Goal: Task Accomplishment & Management: Use online tool/utility

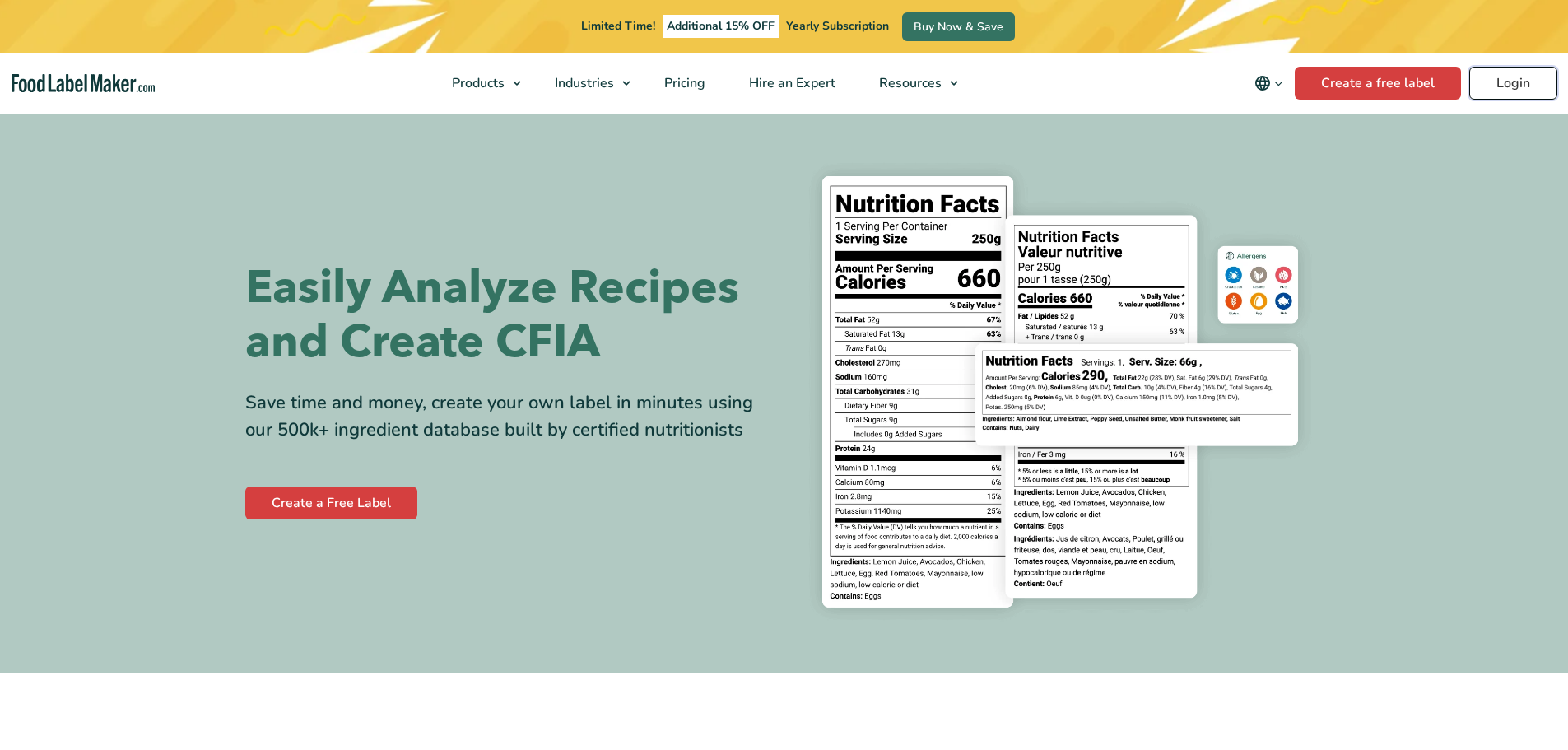
click at [1538, 89] on link "Login" at bounding box center [1512, 83] width 88 height 33
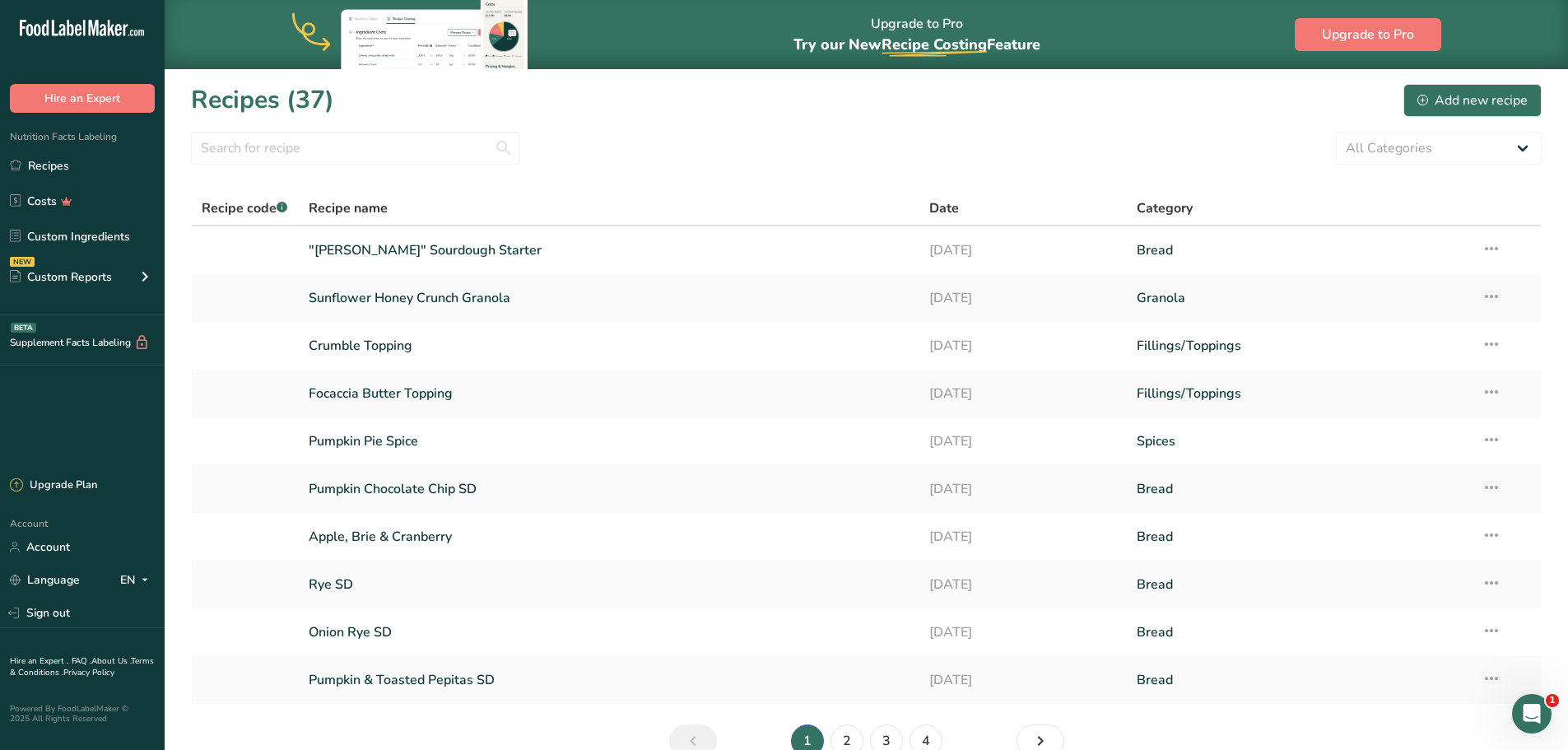
scroll to position [87, 0]
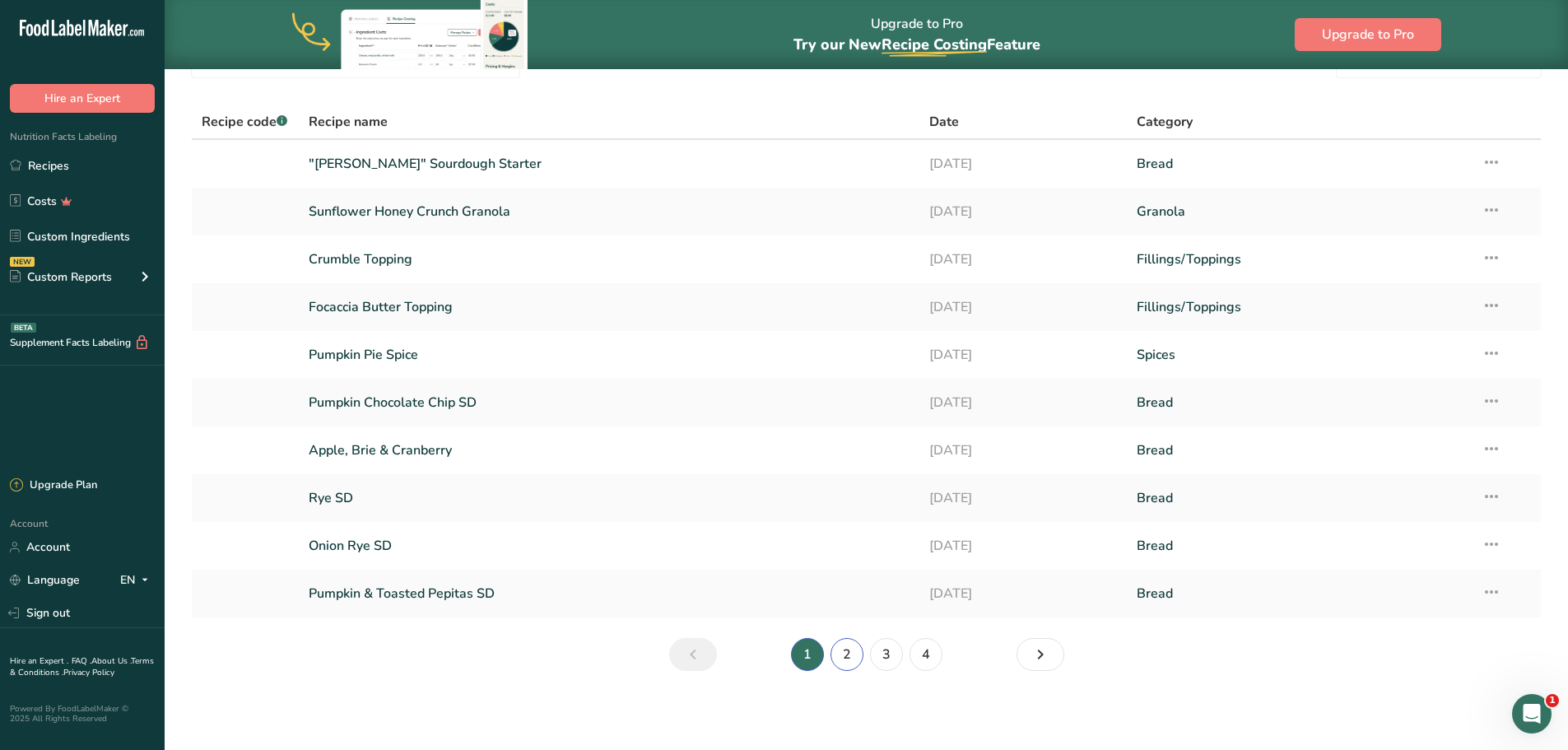
click at [834, 654] on link "2" at bounding box center [847, 655] width 33 height 33
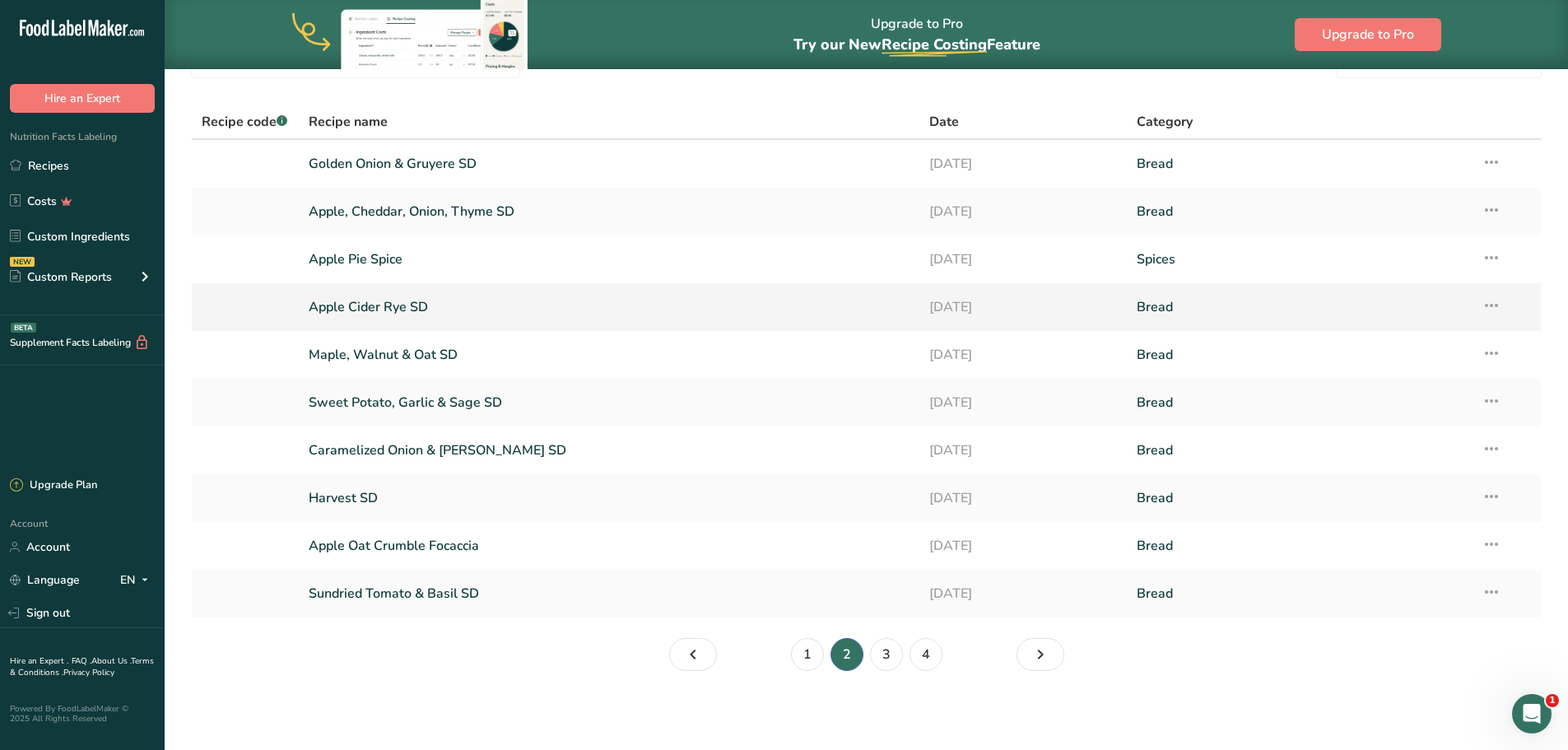
click at [538, 312] on link "Apple Cider Rye SD" at bounding box center [609, 307] width 602 height 35
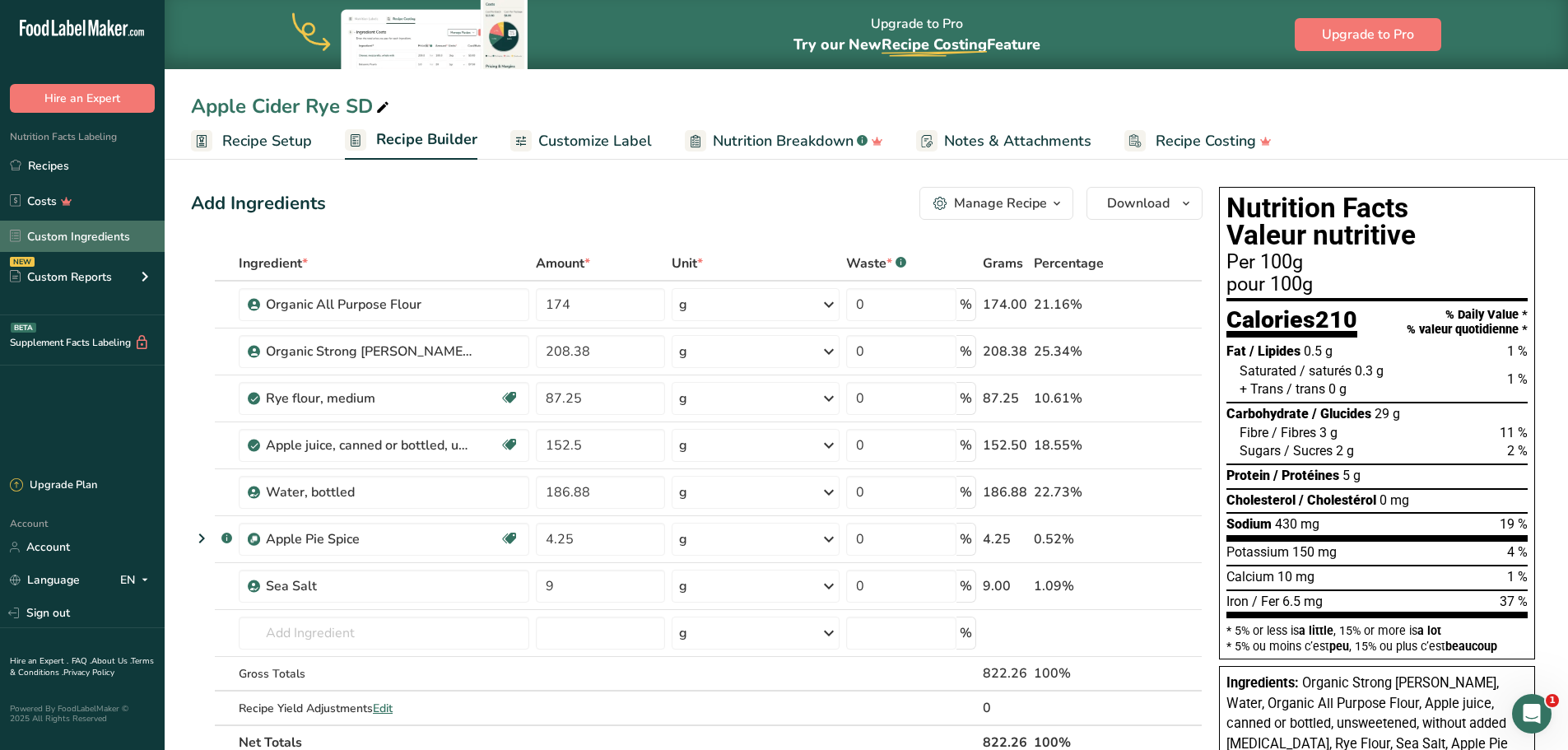
click at [103, 245] on link "Custom Ingredients" at bounding box center [82, 236] width 165 height 31
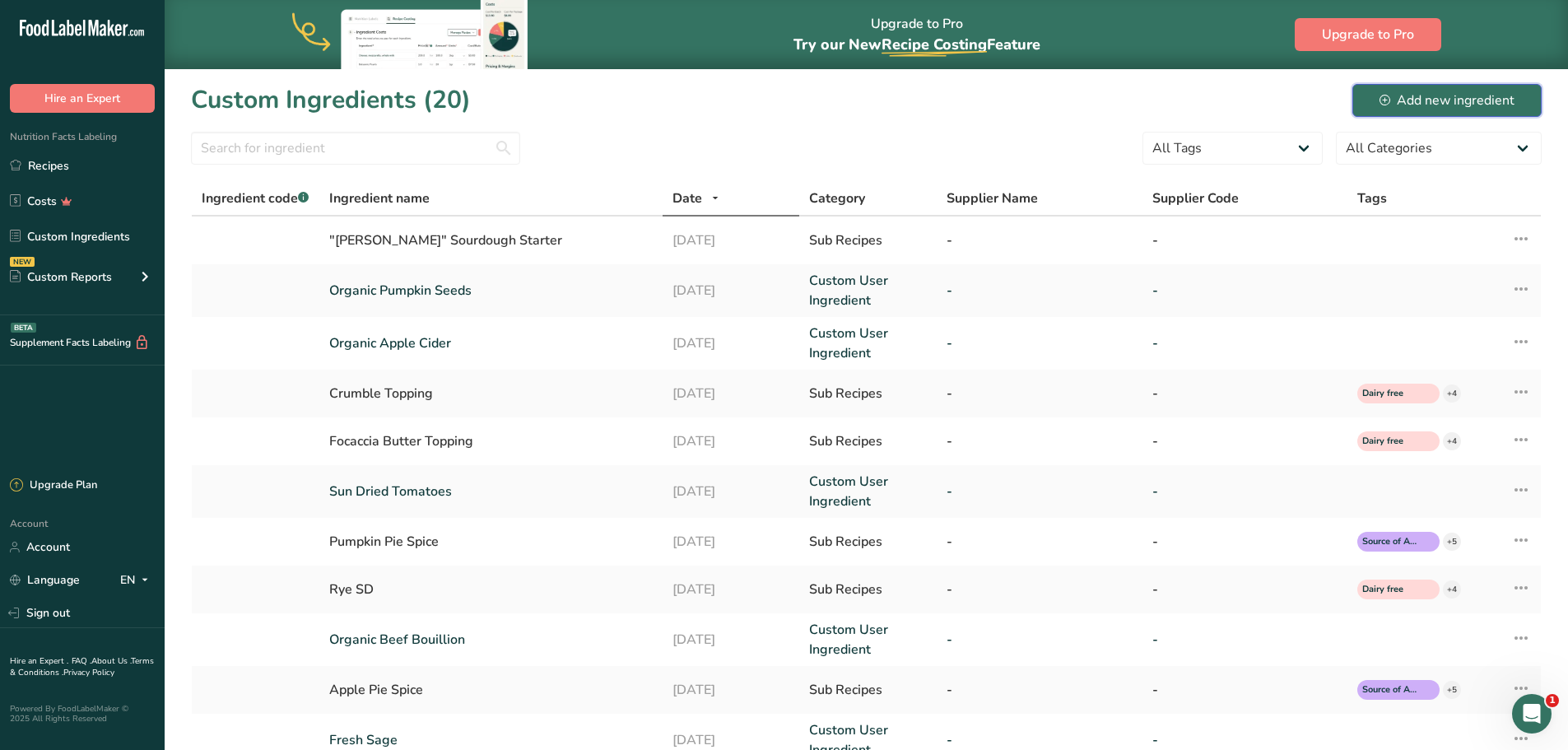
click at [1416, 102] on div "Add new ingredient" at bounding box center [1446, 100] width 135 height 20
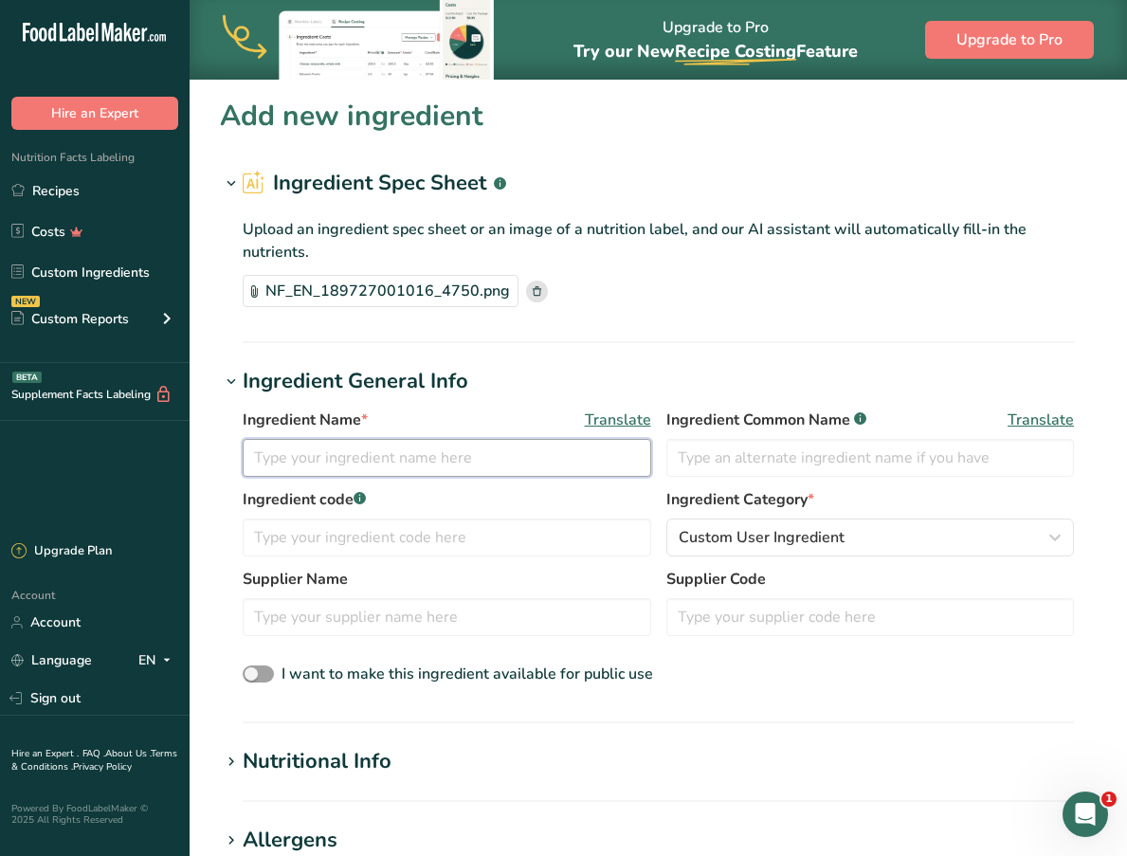
click at [443, 452] on input "text" at bounding box center [447, 458] width 409 height 38
type input "Organic Apple Cider"
click at [637, 419] on span "Translate" at bounding box center [618, 420] width 66 height 23
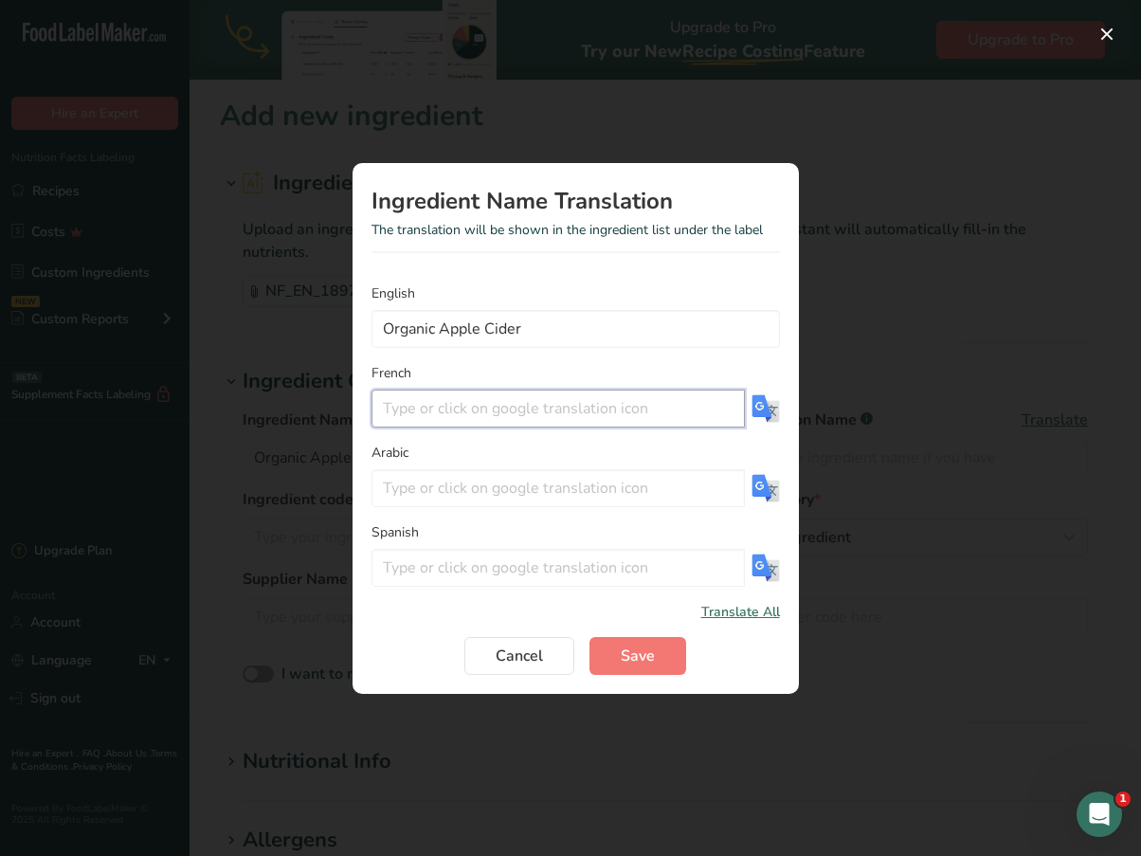
click at [525, 421] on input "Translation Modal" at bounding box center [559, 409] width 374 height 38
paste input "Cidre de pomme biologique"
type input "Cidre de pomme biologique"
click at [666, 653] on button "Save" at bounding box center [638, 656] width 97 height 38
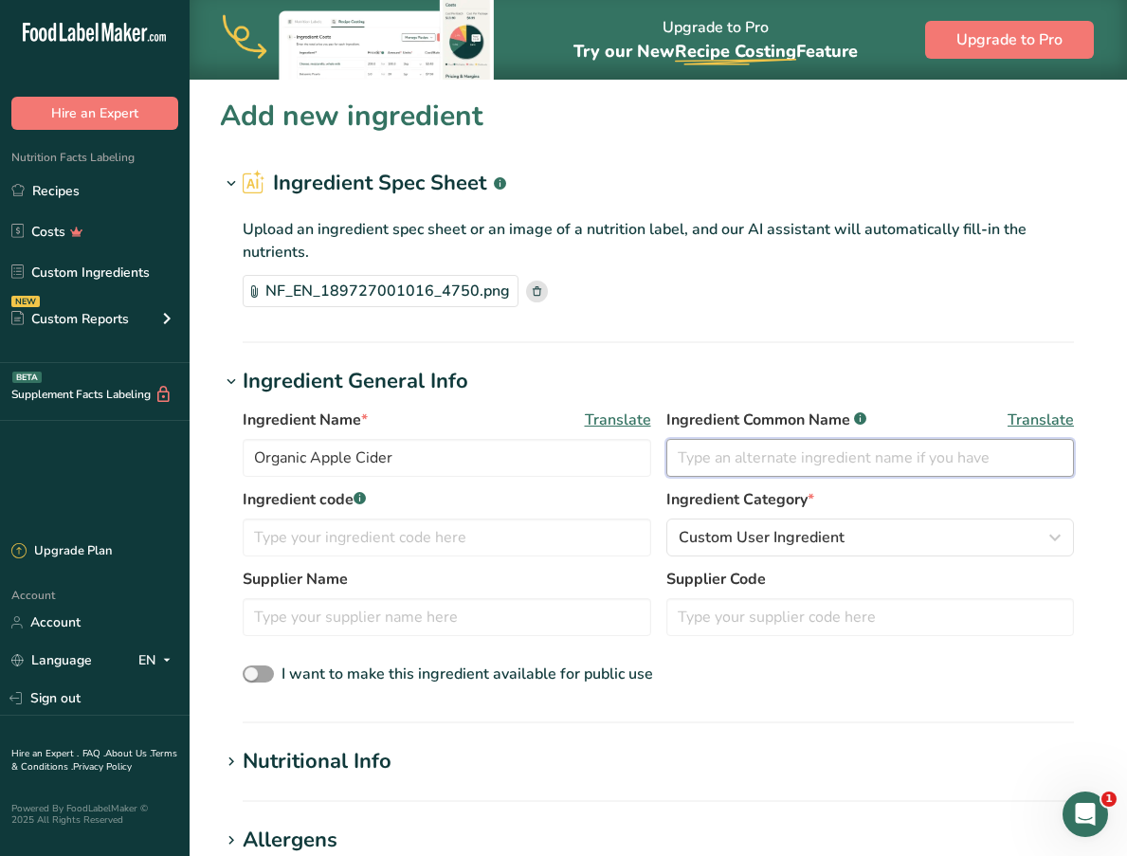
click at [792, 462] on input "text" at bounding box center [870, 458] width 409 height 38
type input "Organic Apple Cider"
click at [1055, 412] on span "Translate" at bounding box center [1041, 420] width 66 height 23
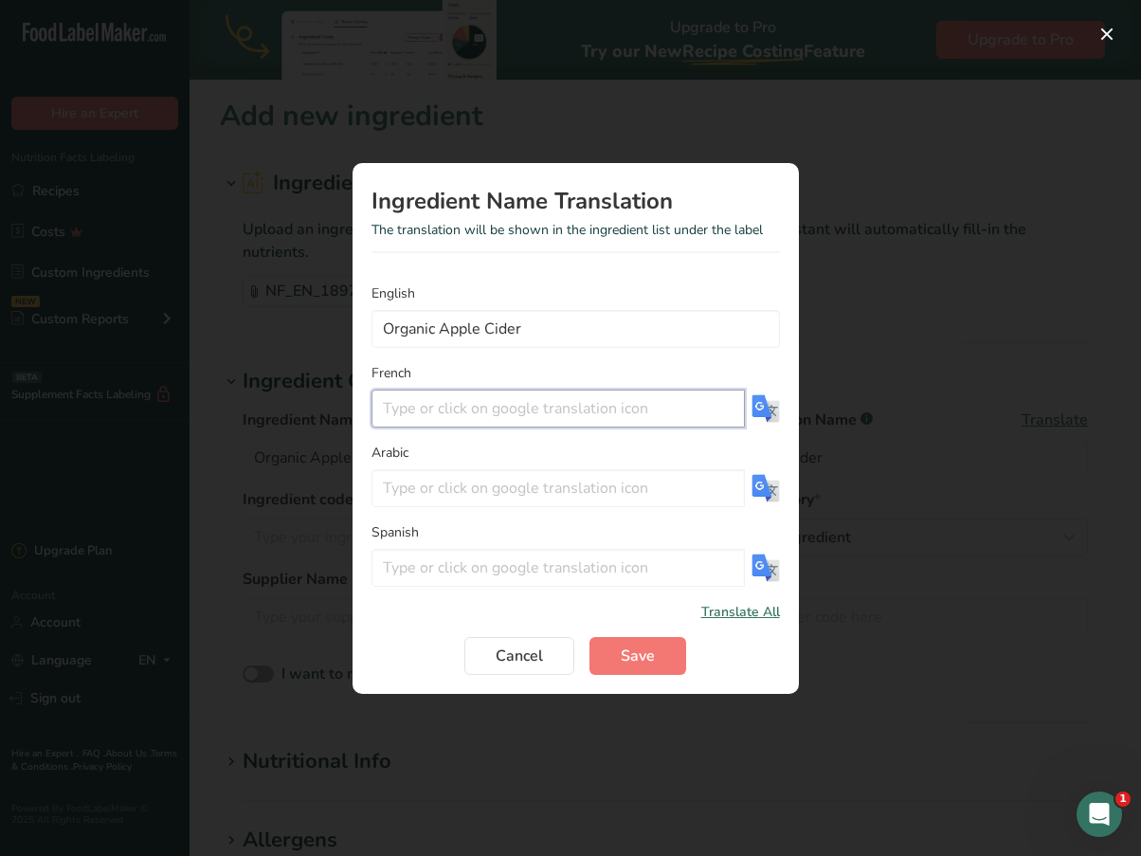
click at [629, 402] on input "Translation Modal" at bounding box center [559, 409] width 374 height 38
paste input "Cidre de pomme biologique"
type input "Cidre de pomme biologique"
click at [618, 652] on button "Save" at bounding box center [638, 656] width 97 height 38
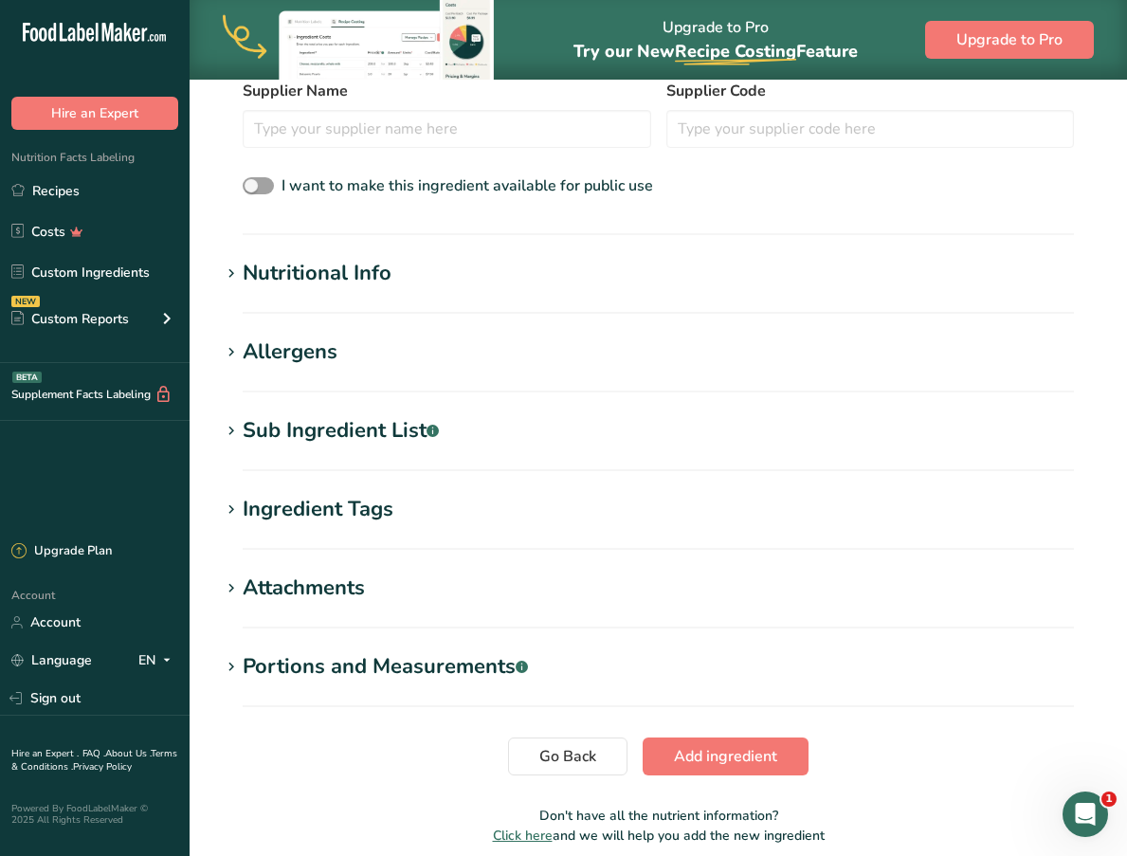
scroll to position [569, 0]
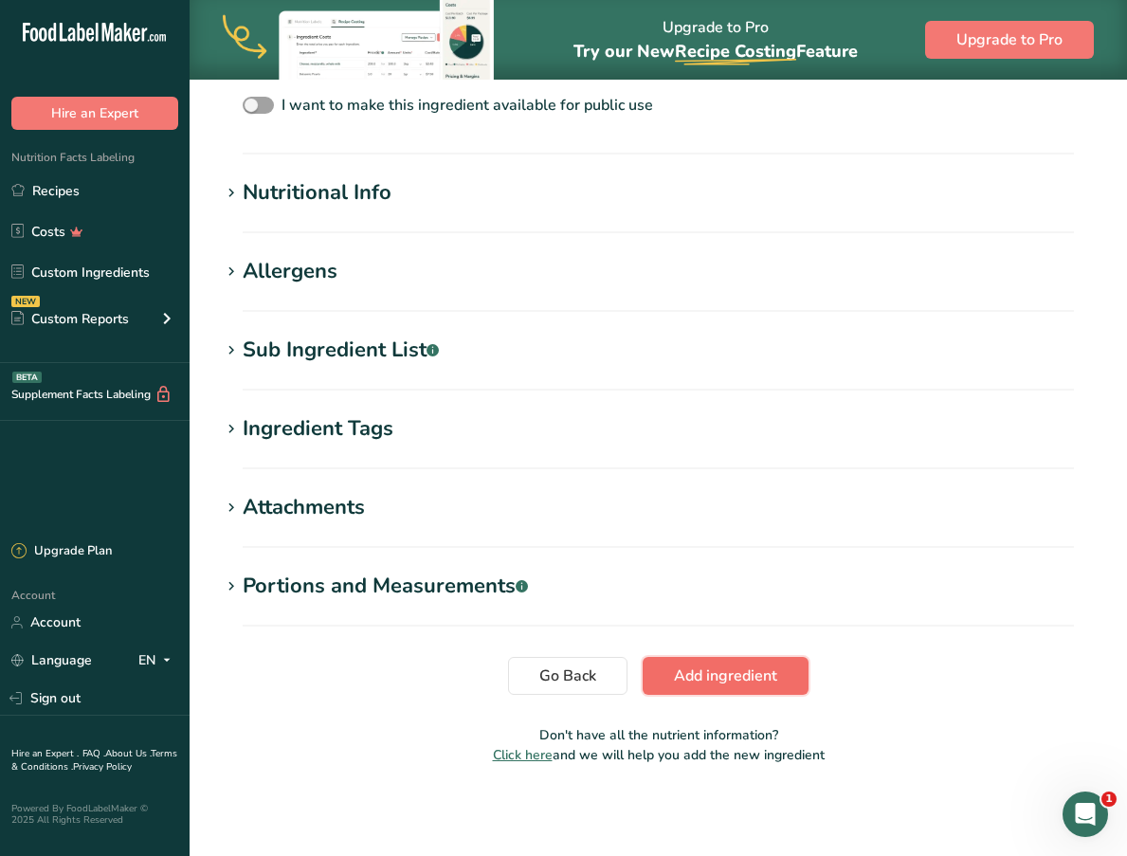
click at [751, 680] on span "Add ingredient" at bounding box center [725, 676] width 103 height 23
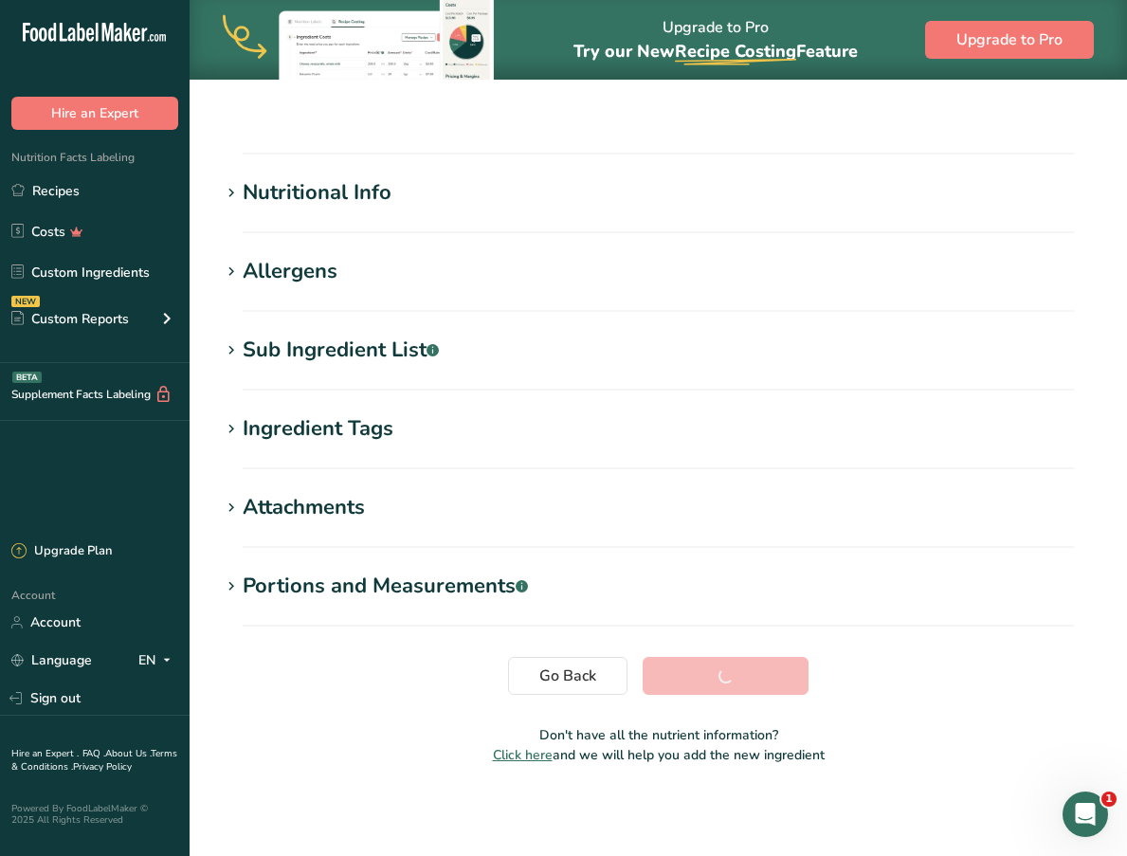
scroll to position [148, 0]
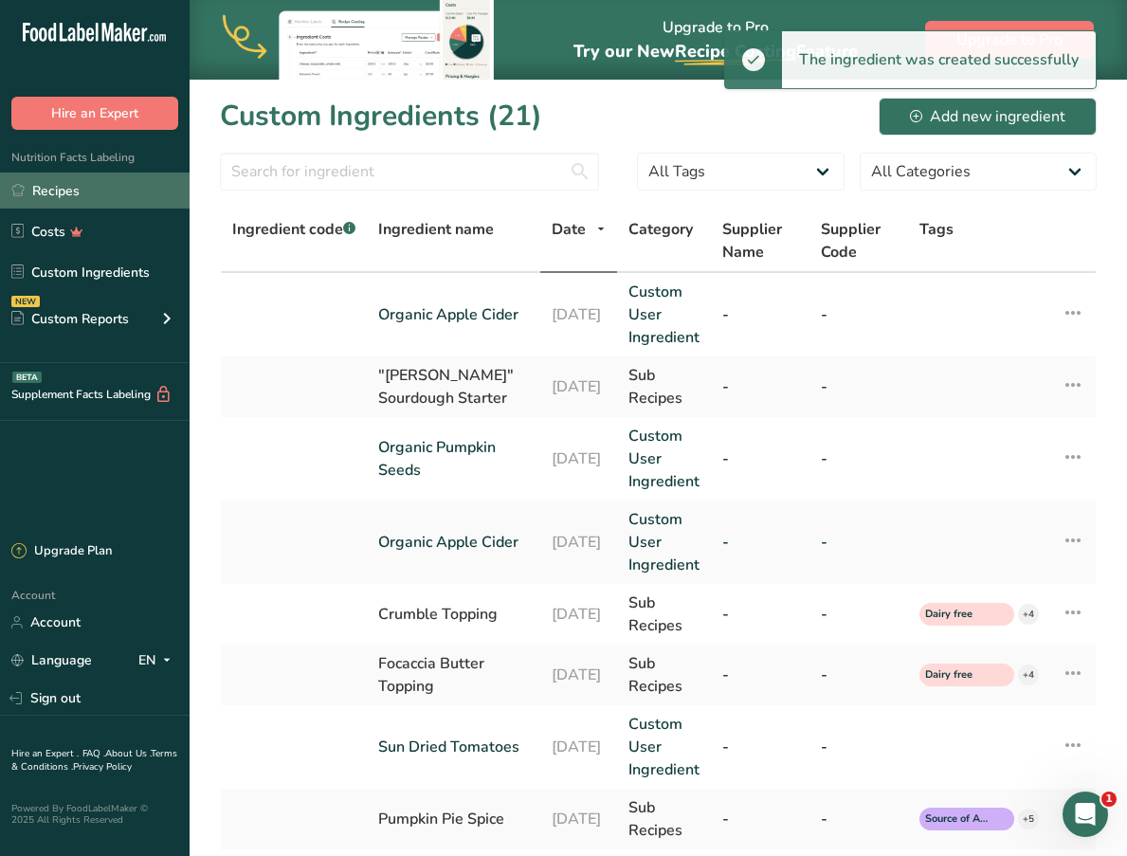
click at [117, 196] on link "Recipes" at bounding box center [95, 191] width 190 height 36
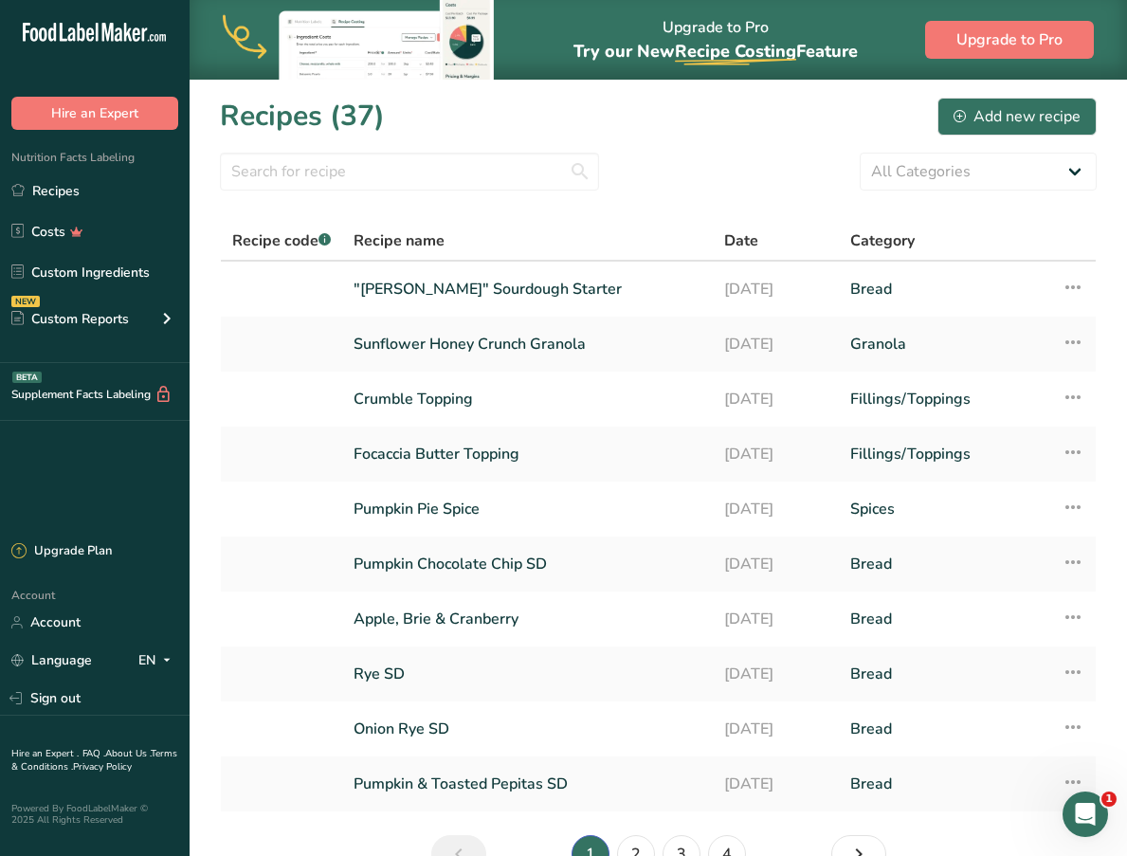
scroll to position [108, 0]
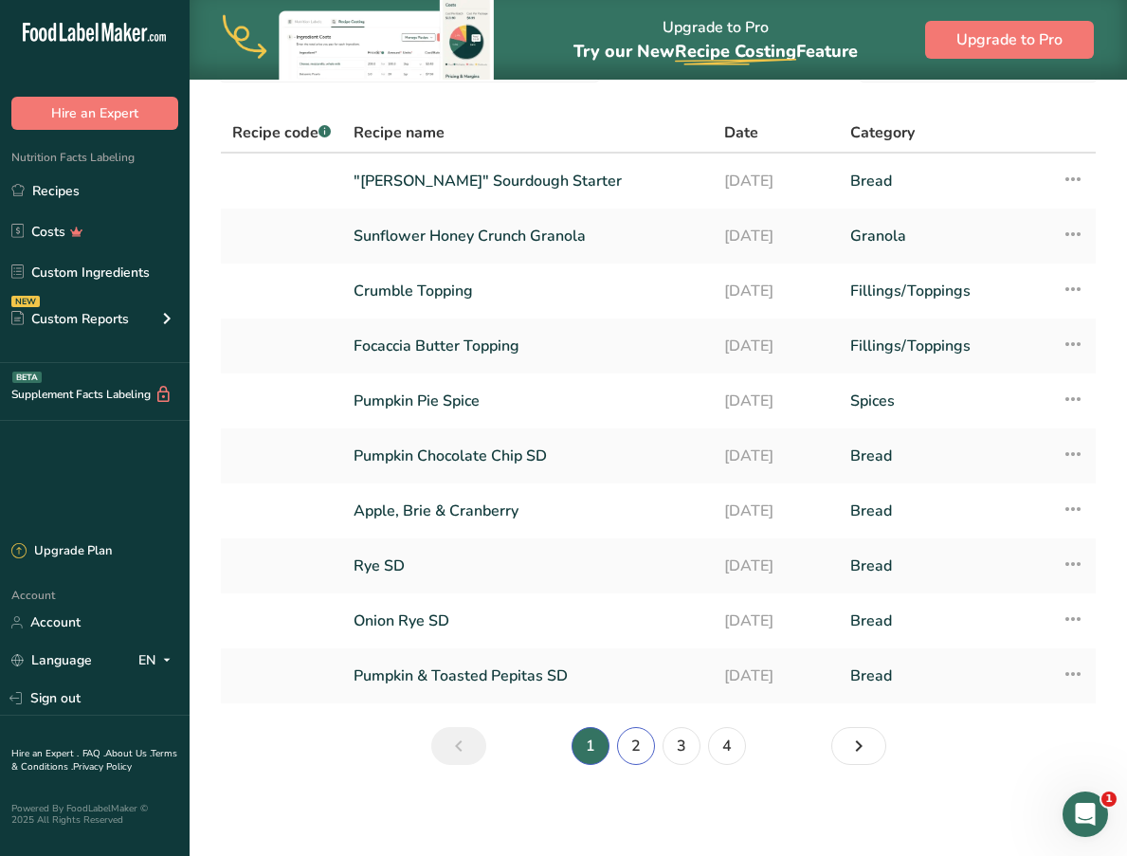
click at [640, 756] on link "2" at bounding box center [636, 746] width 38 height 38
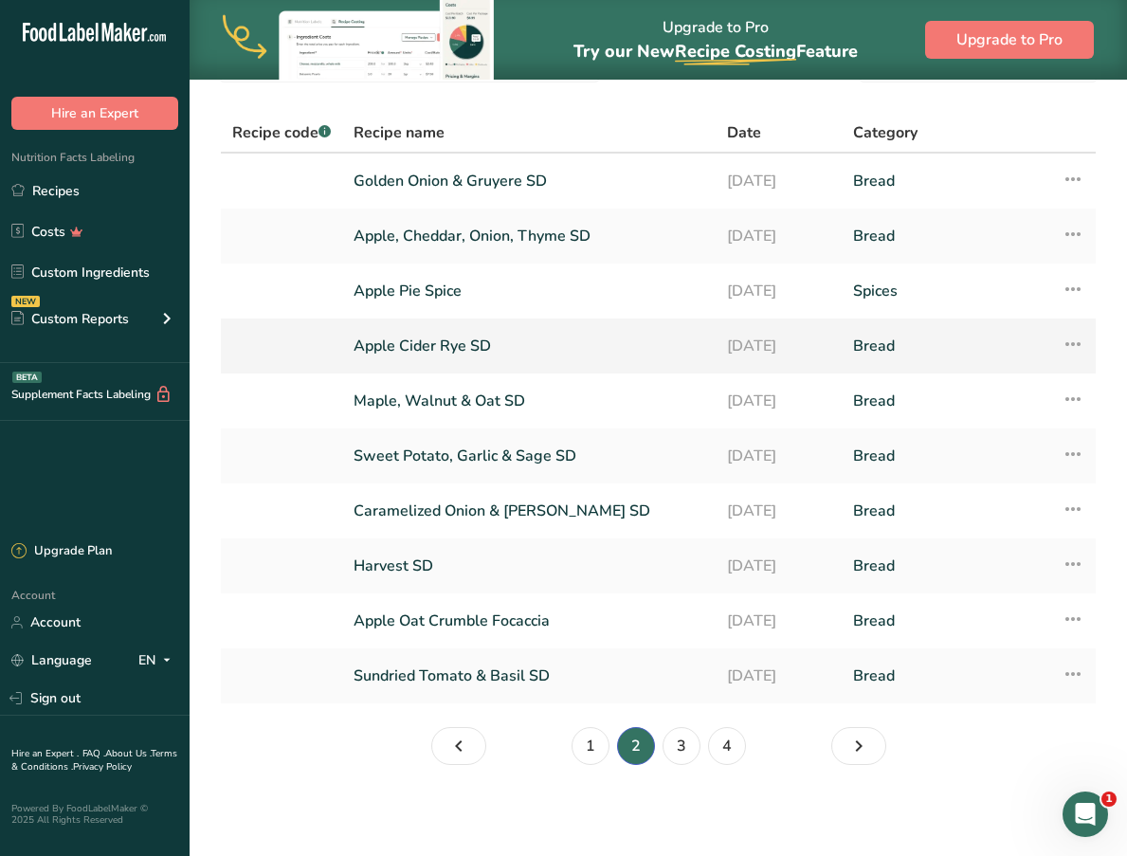
click at [491, 337] on link "Apple Cider Rye SD" at bounding box center [529, 346] width 351 height 40
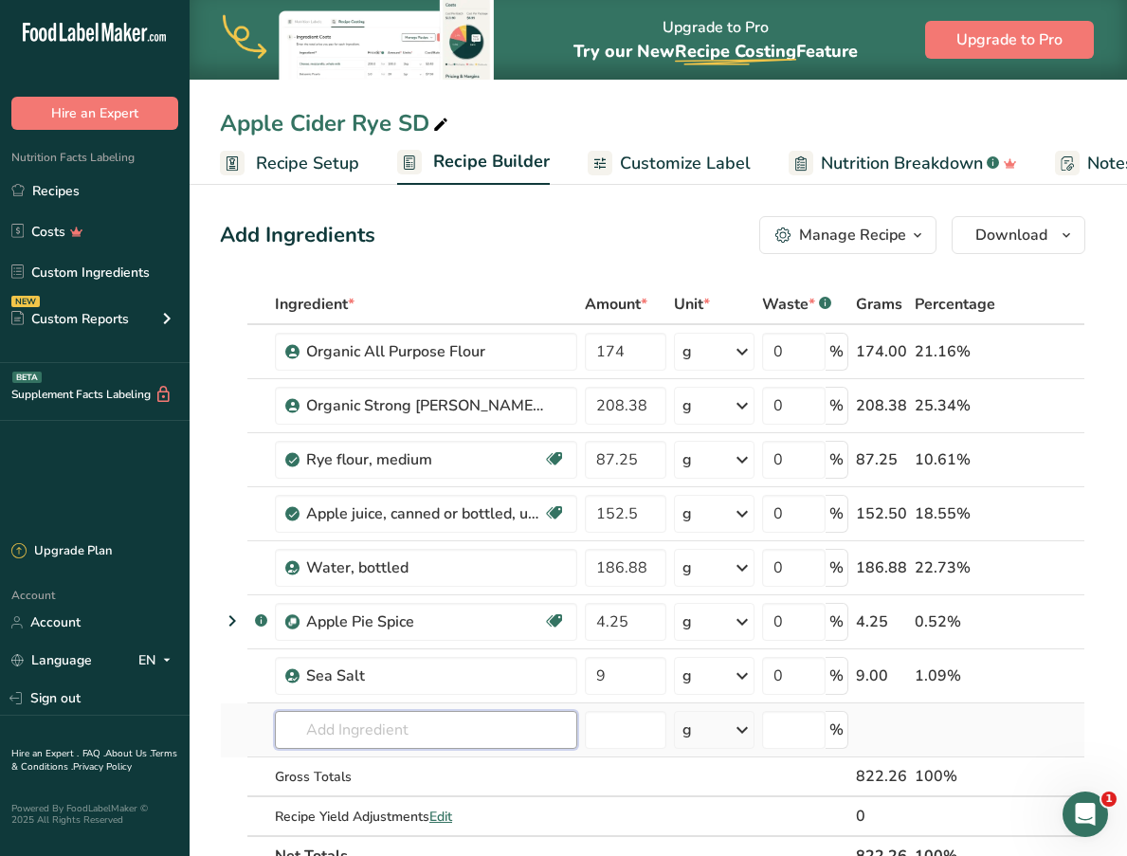
click at [383, 725] on input "text" at bounding box center [426, 730] width 302 height 38
click at [383, 725] on input "o" at bounding box center [426, 730] width 302 height 38
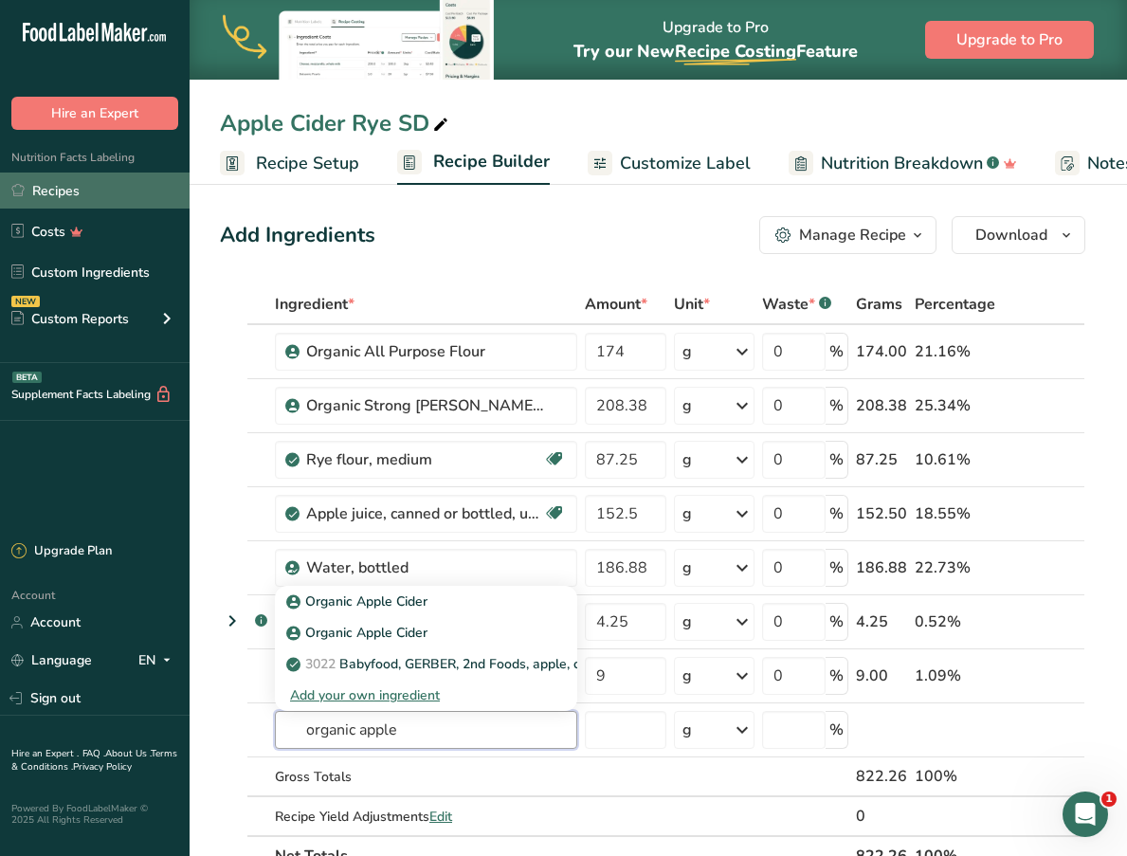
type input "organic apple"
click at [88, 202] on link "Recipes" at bounding box center [95, 191] width 190 height 36
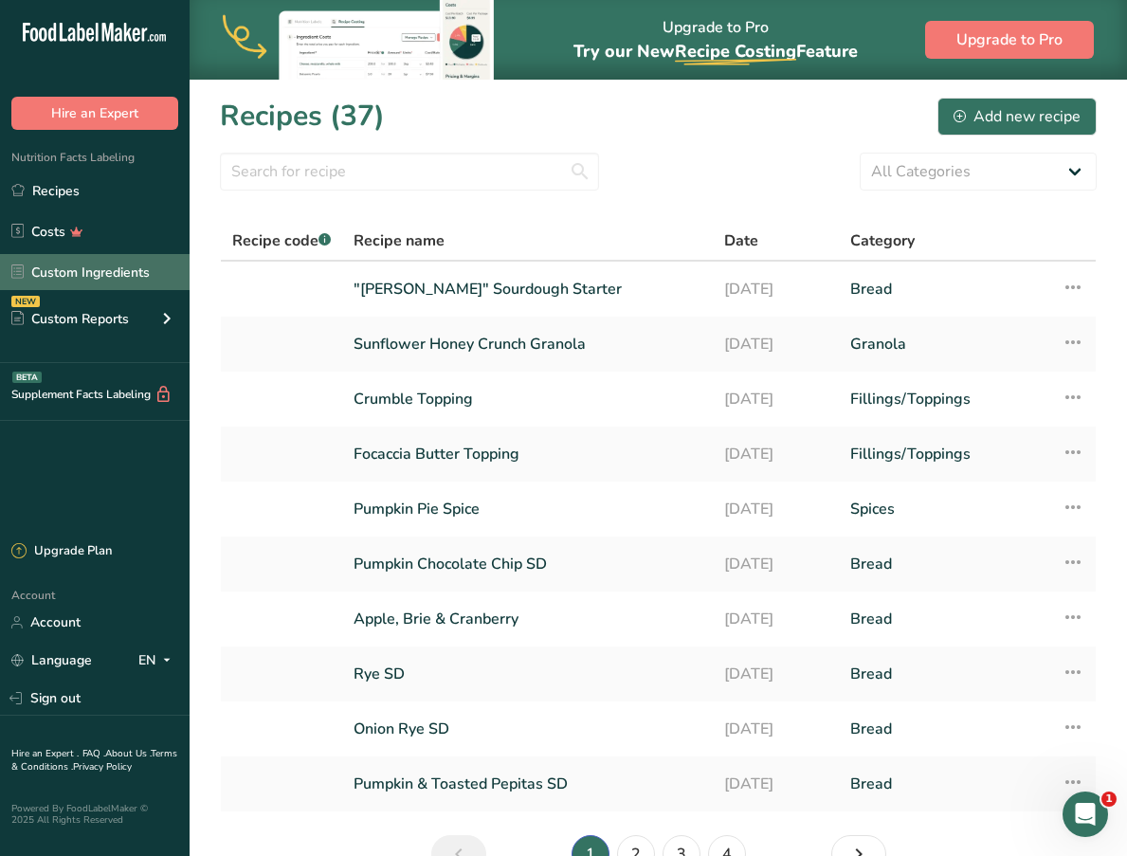
click at [118, 272] on link "Custom Ingredients" at bounding box center [95, 272] width 190 height 36
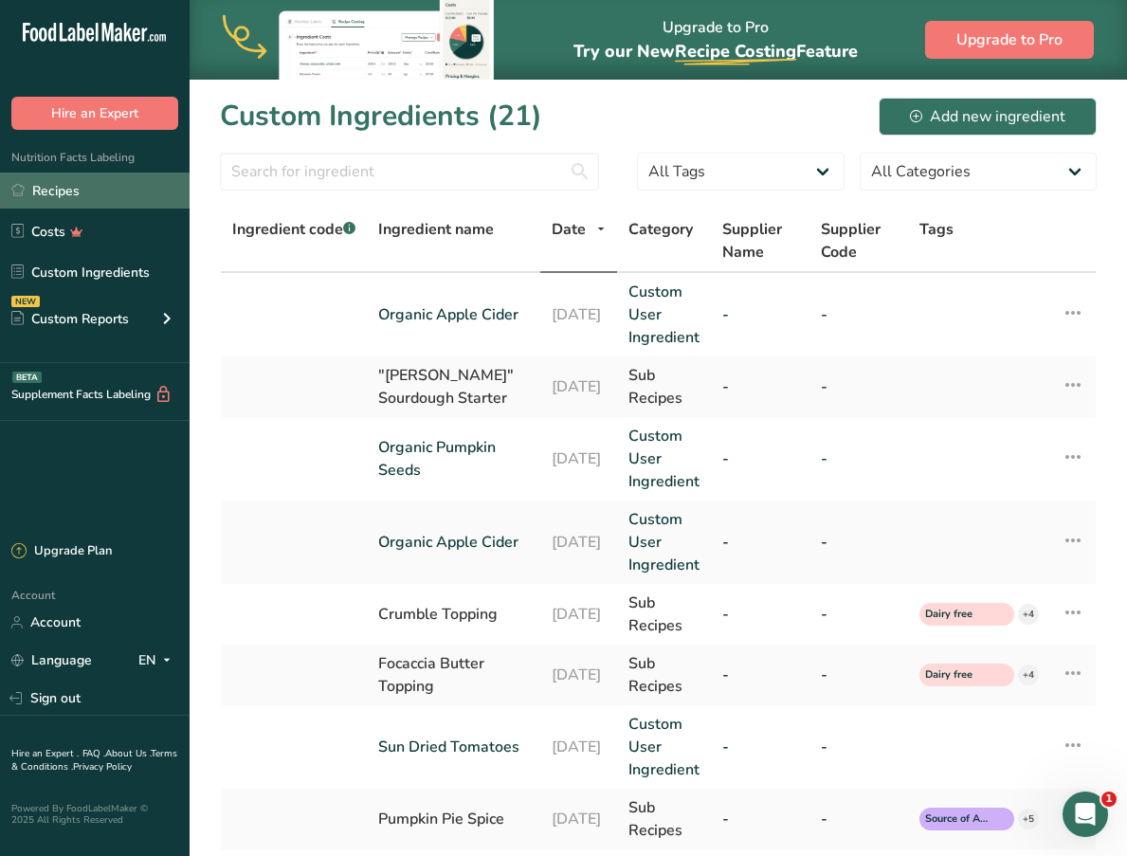
click at [108, 184] on link "Recipes" at bounding box center [95, 191] width 190 height 36
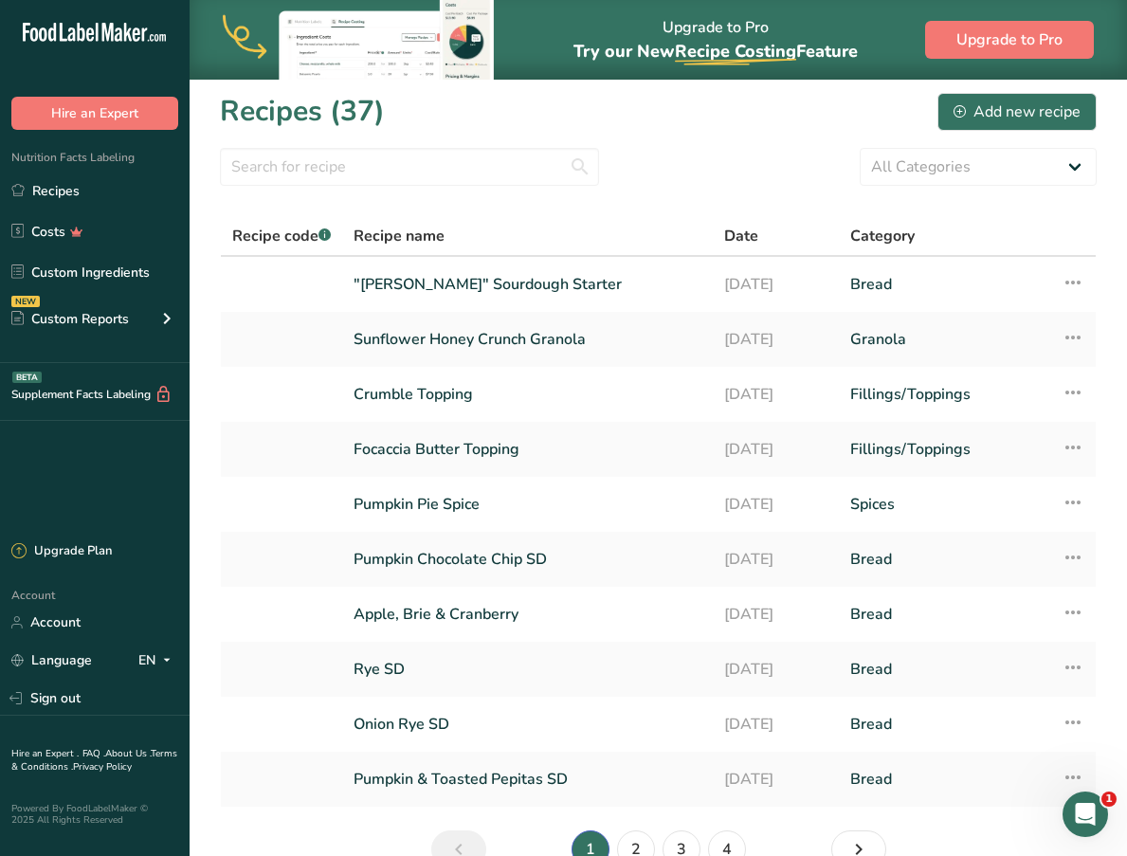
scroll to position [108, 0]
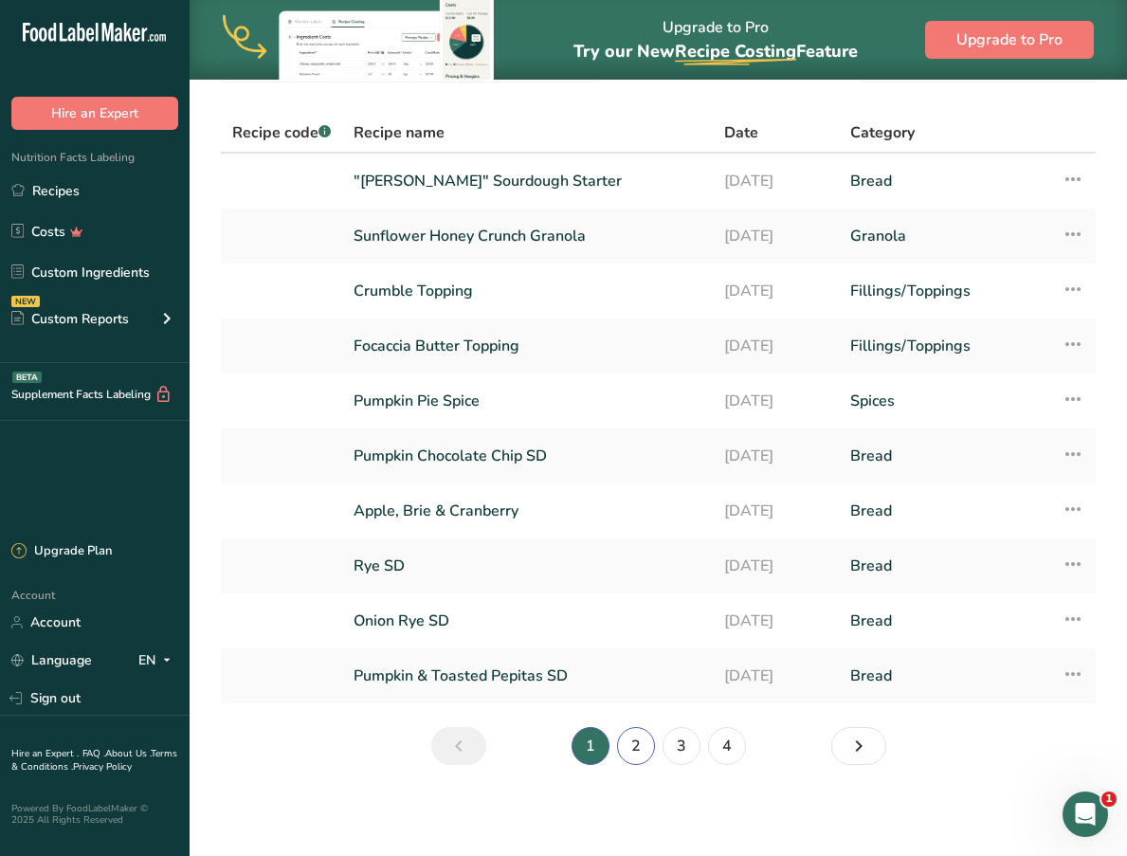
click at [642, 752] on link "2" at bounding box center [636, 746] width 38 height 38
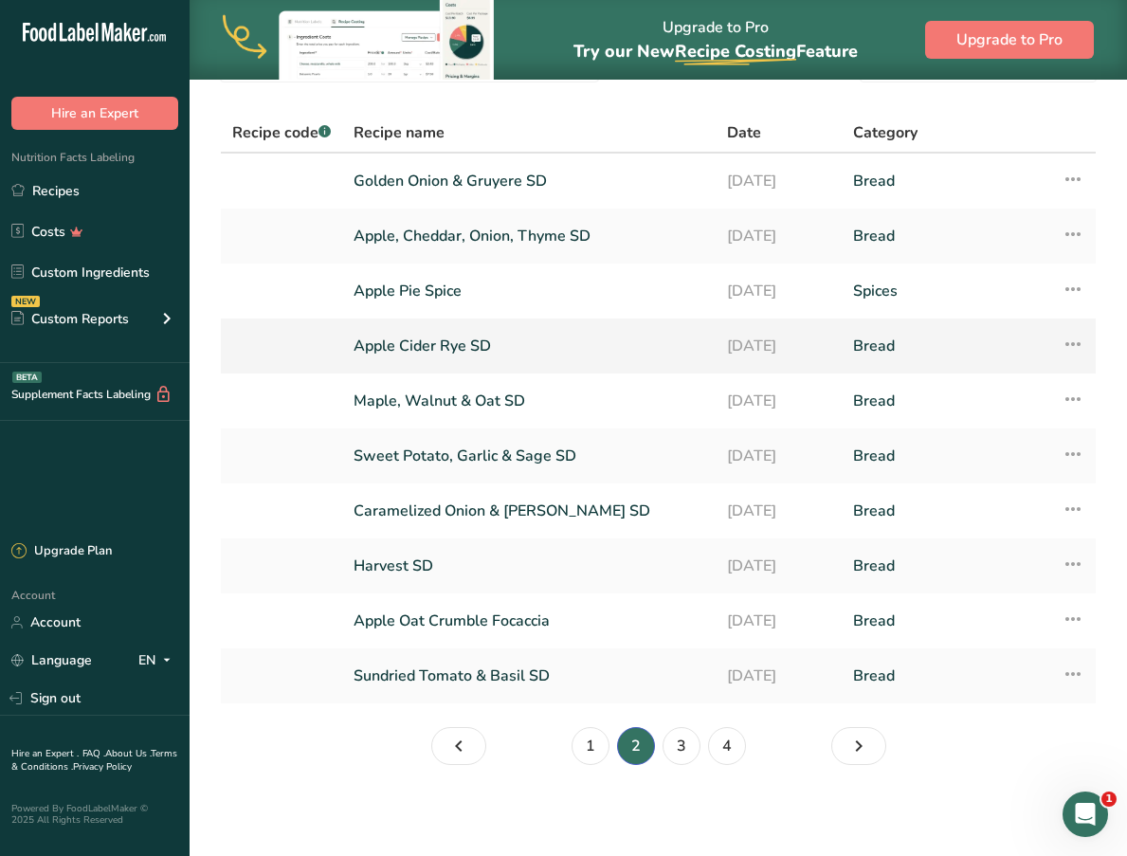
click at [447, 347] on link "Apple Cider Rye SD" at bounding box center [529, 346] width 351 height 40
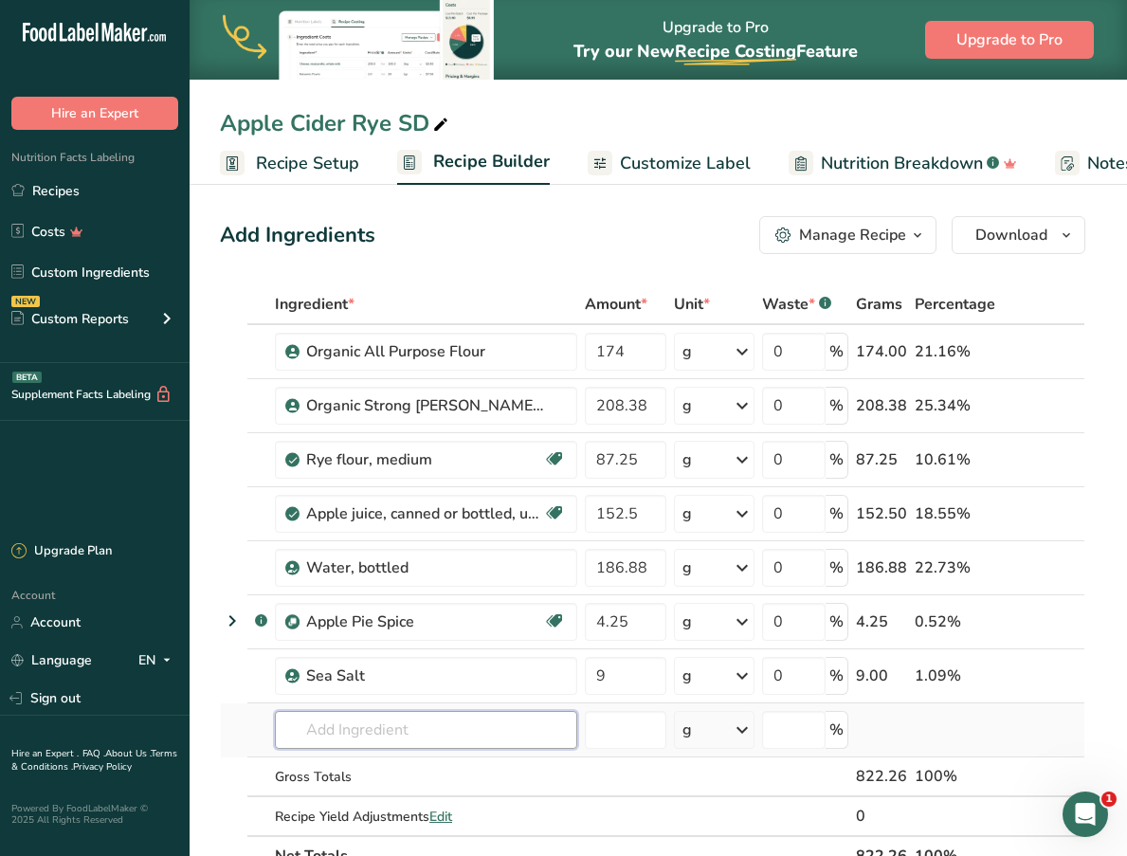
click at [389, 727] on input "text" at bounding box center [426, 730] width 302 height 38
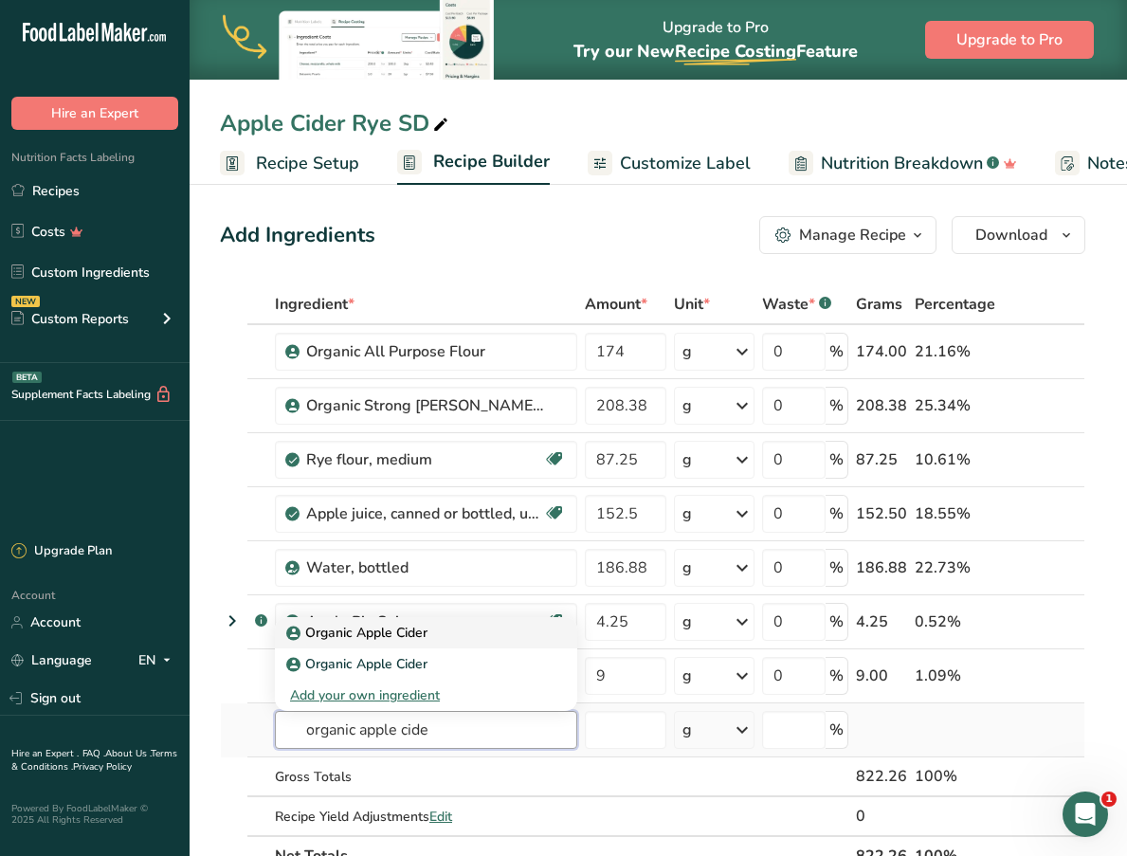
type input "organic apple cide"
click at [425, 637] on p "Organic Apple Cider" at bounding box center [358, 633] width 137 height 20
type input "Organic Apple Cider"
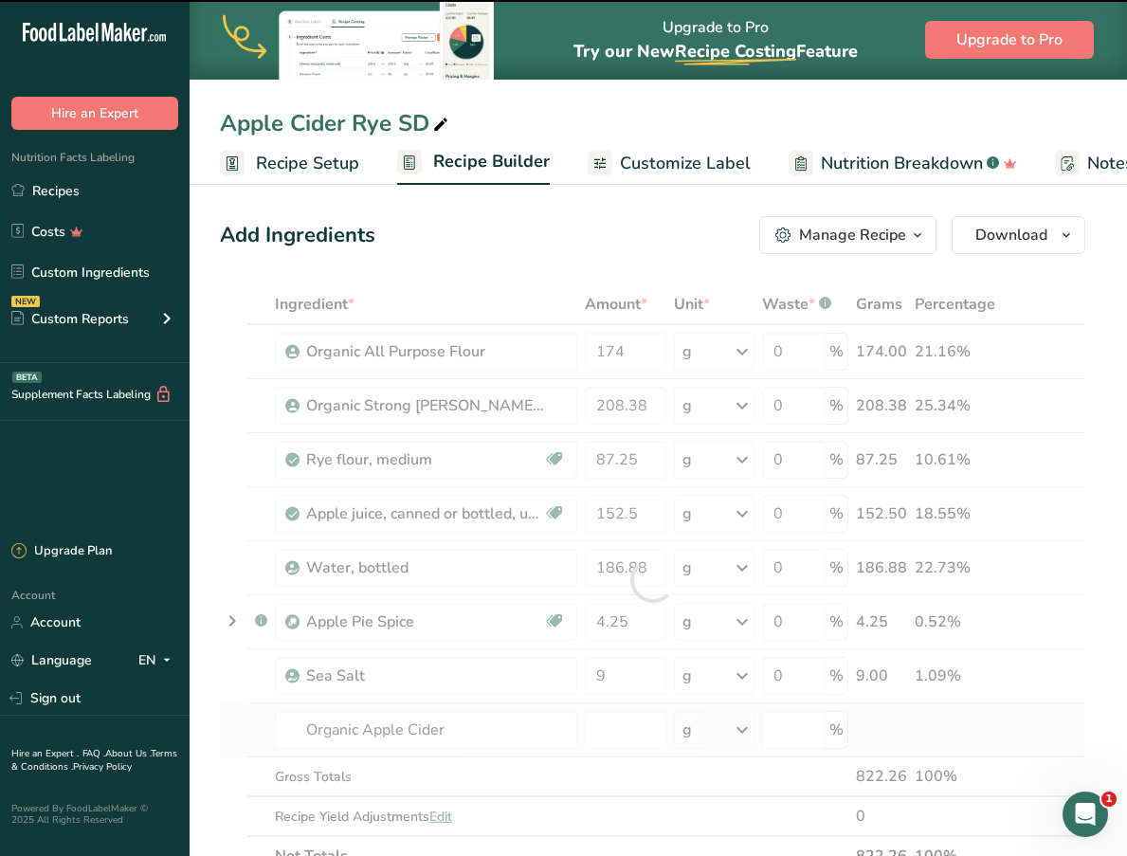
type input "0"
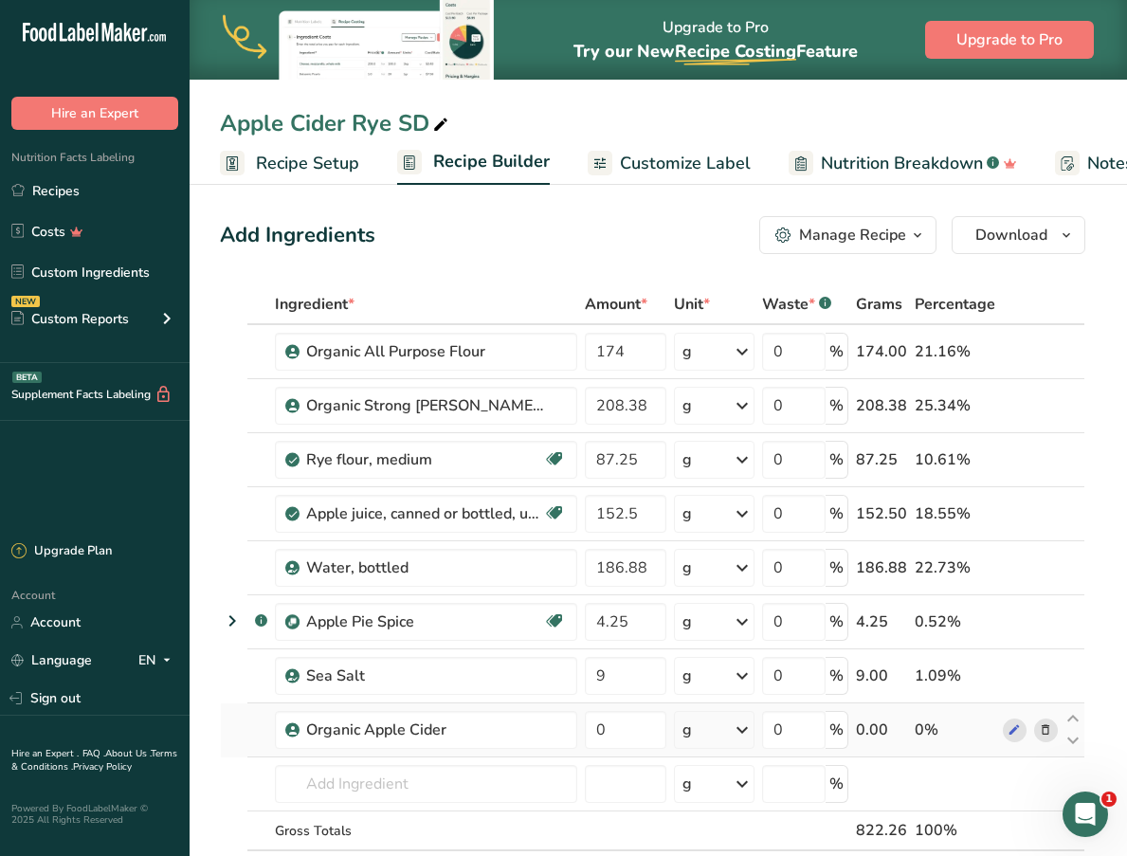
click at [1052, 737] on icon at bounding box center [1045, 730] width 13 height 20
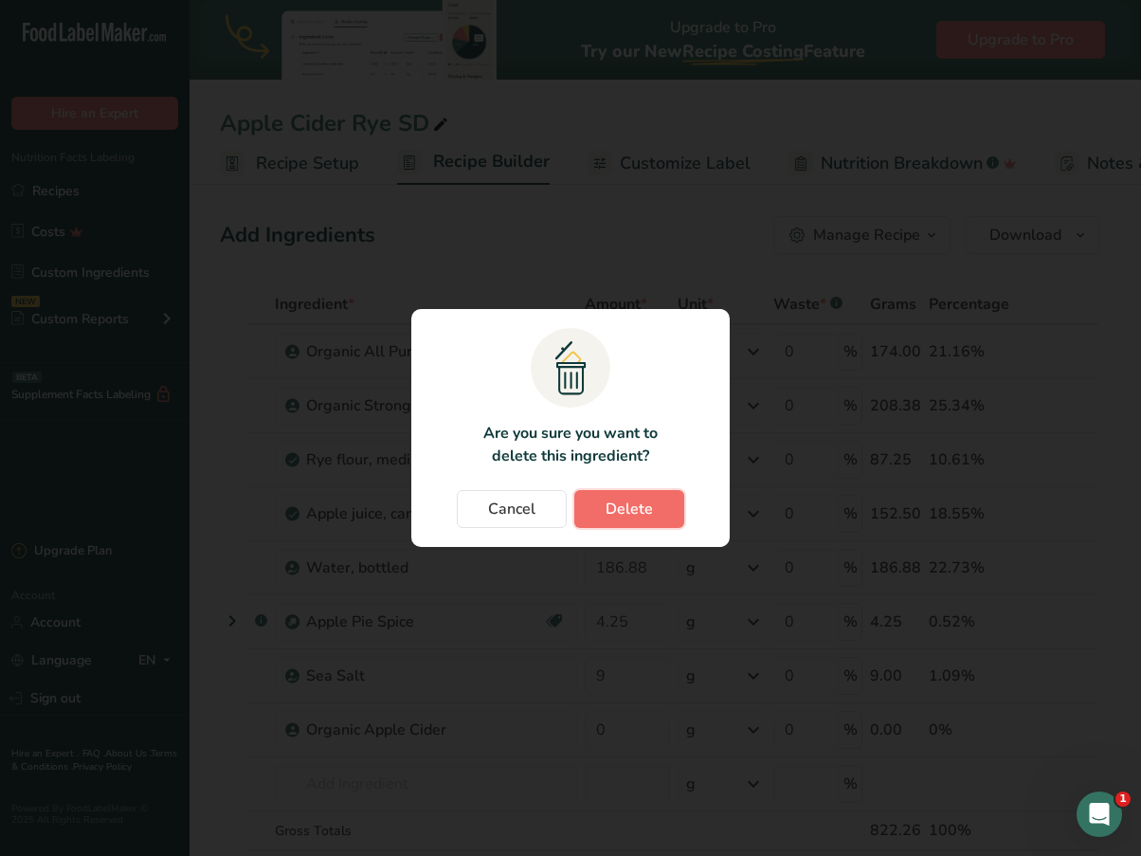
click at [595, 502] on button "Delete" at bounding box center [629, 509] width 110 height 38
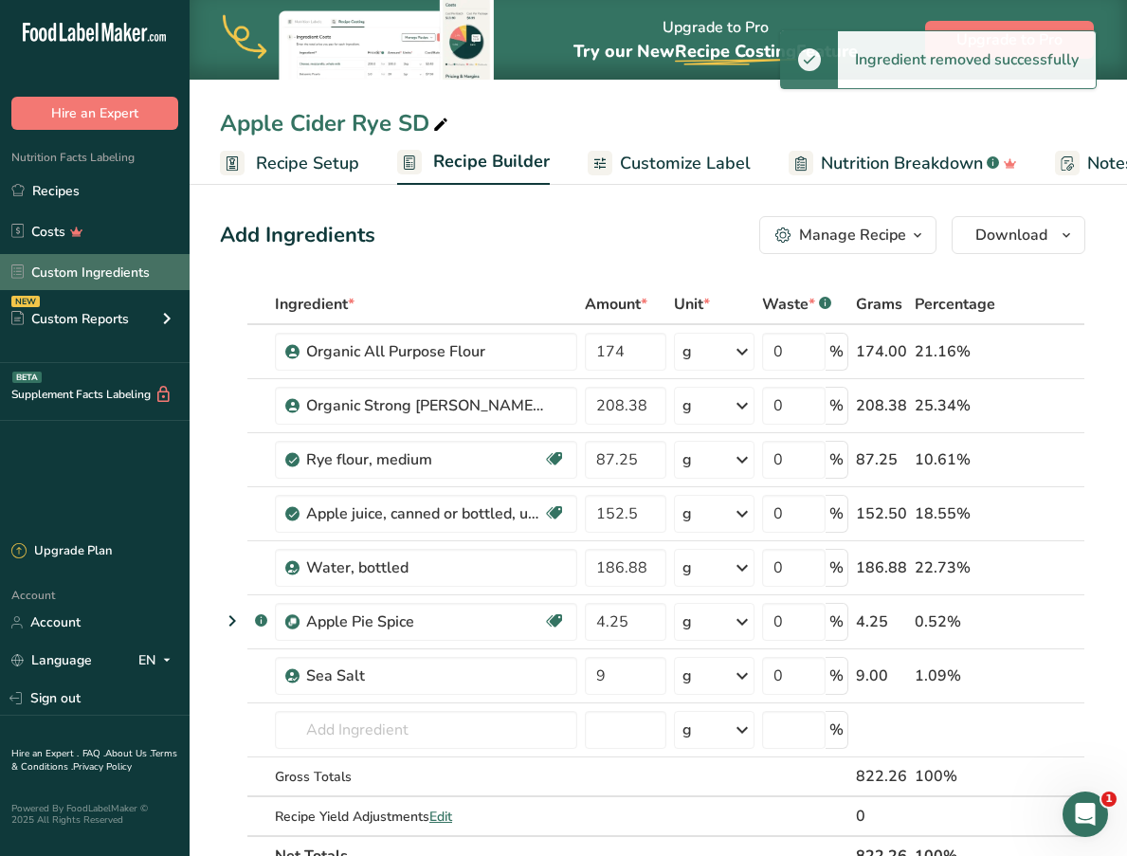
click at [88, 270] on link "Custom Ingredients" at bounding box center [95, 272] width 190 height 36
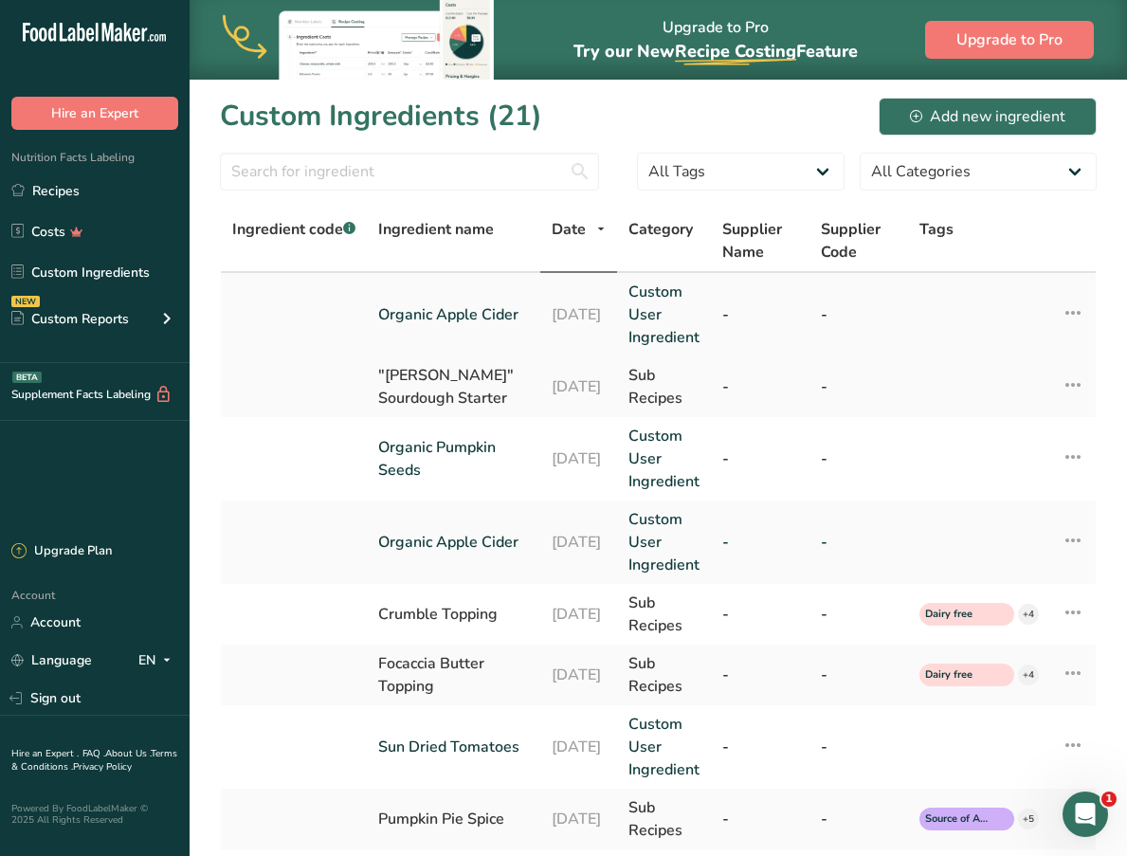
click at [1080, 315] on icon at bounding box center [1073, 313] width 23 height 34
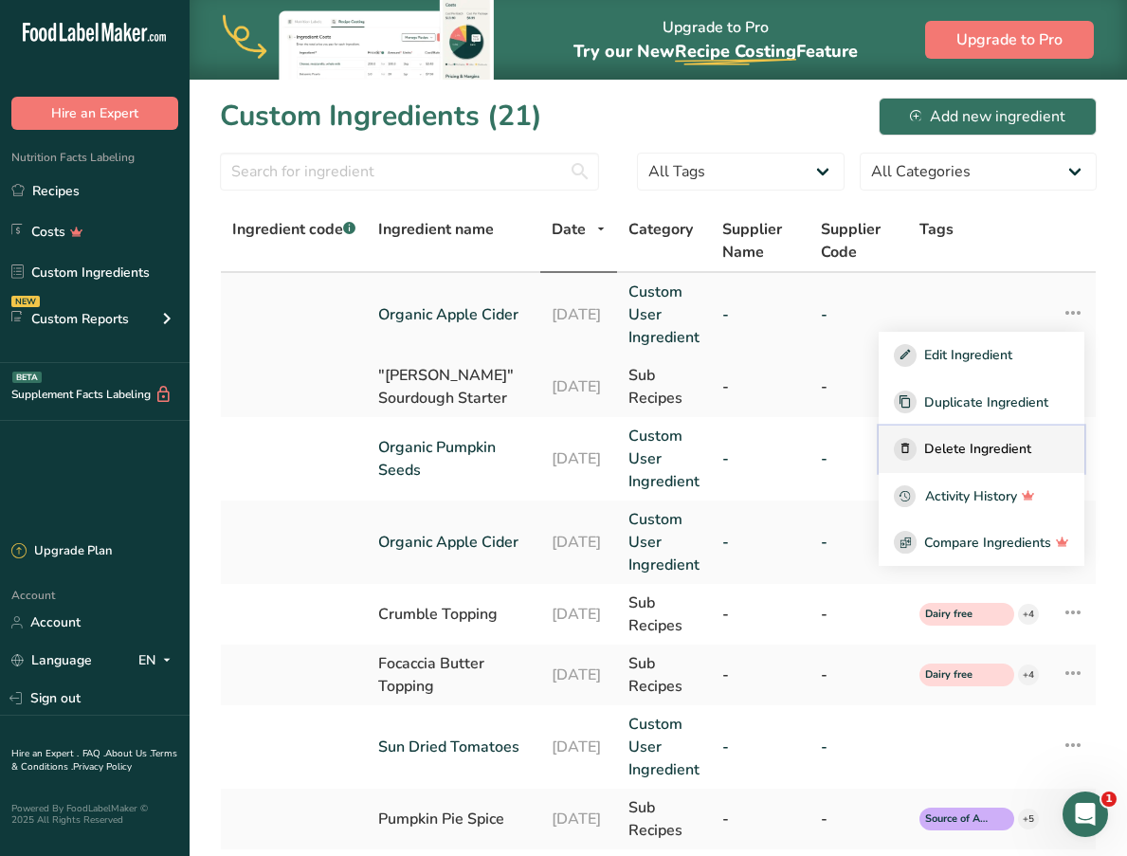
click at [991, 445] on span "Delete Ingredient" at bounding box center [977, 449] width 107 height 20
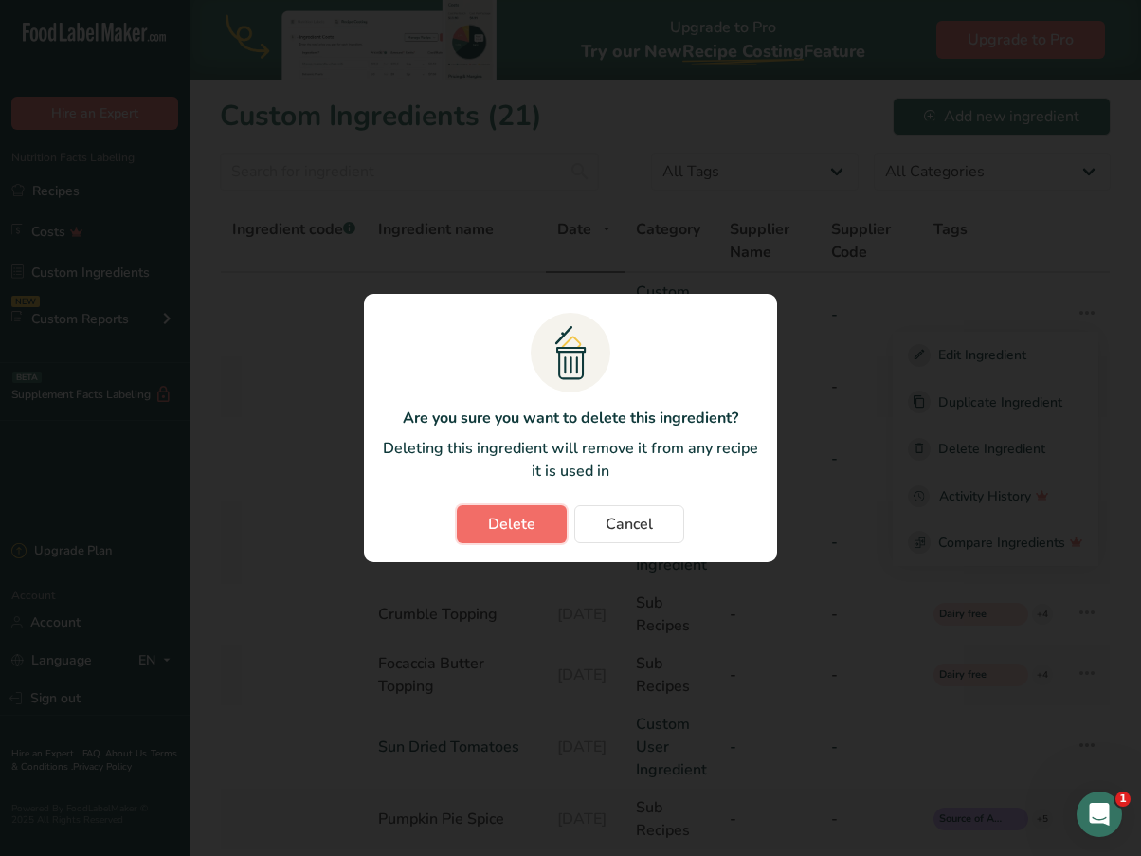
click at [538, 526] on button "Delete" at bounding box center [512, 524] width 110 height 38
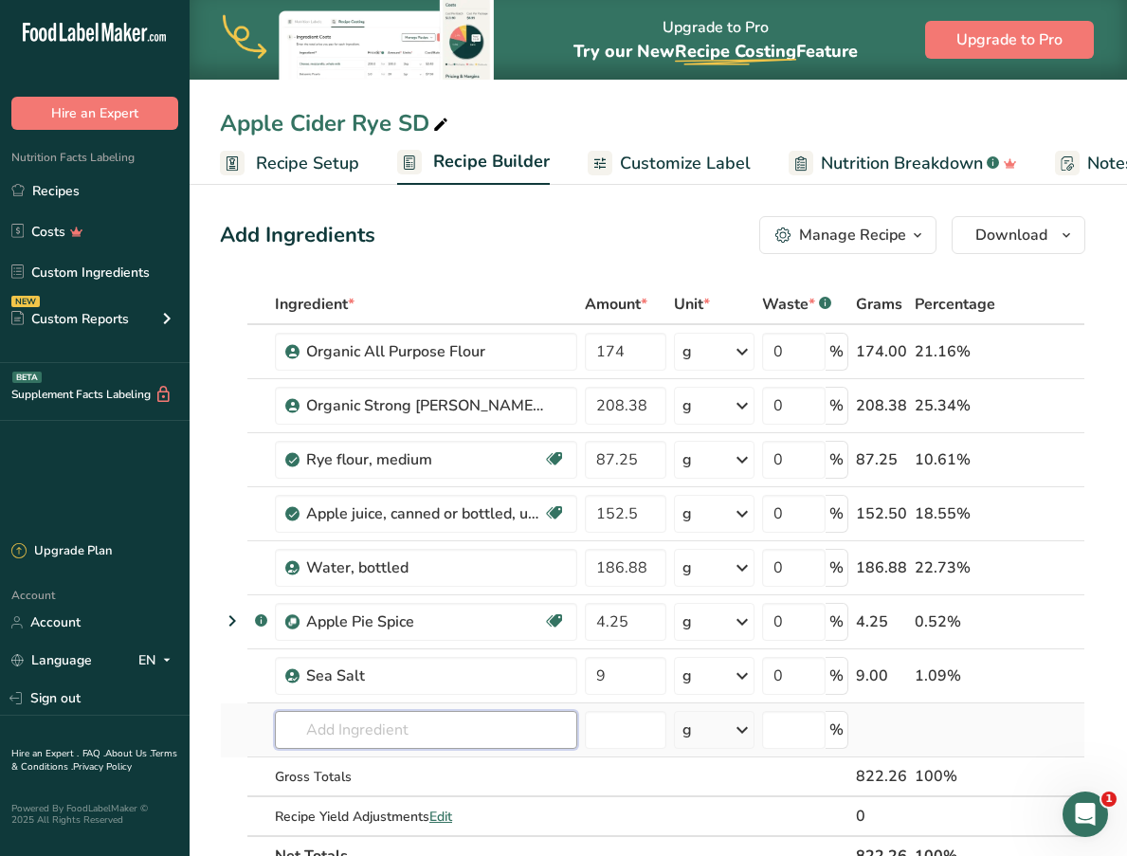
click at [396, 735] on input "text" at bounding box center [426, 730] width 302 height 38
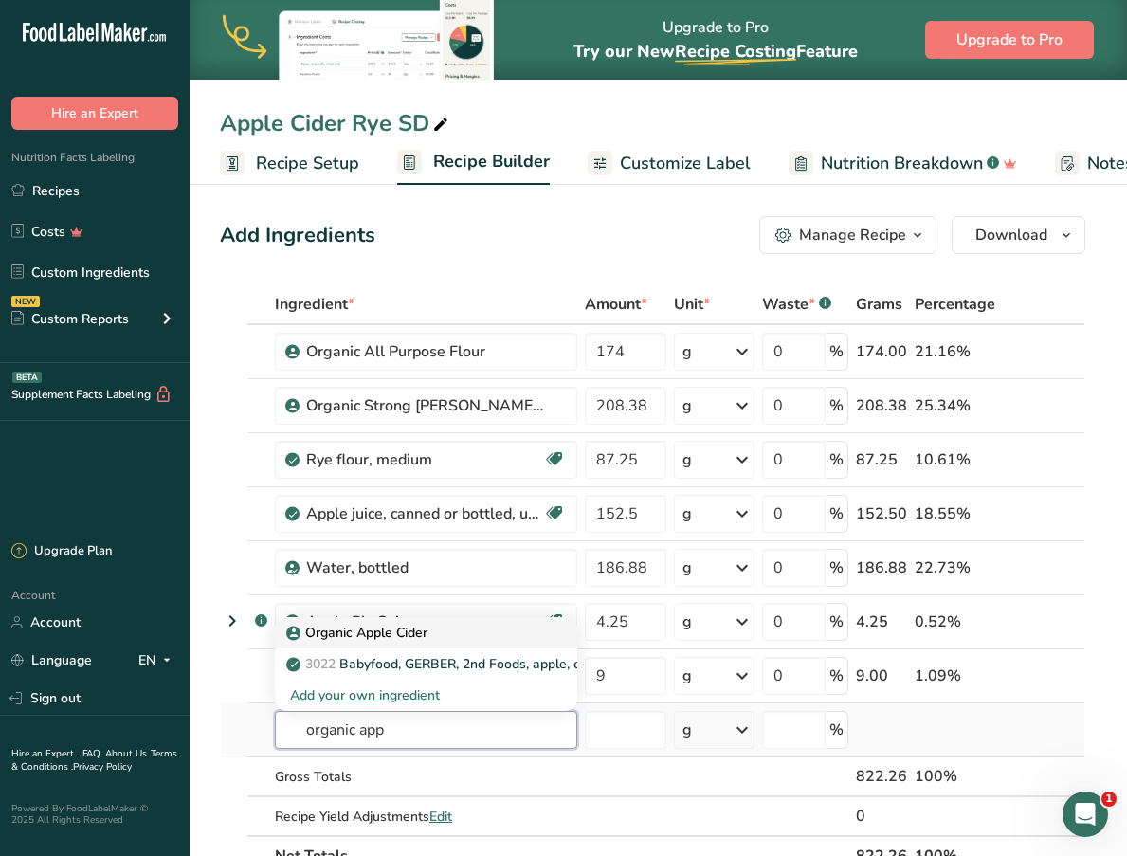
type input "organic app"
click at [411, 638] on p "Organic Apple Cider" at bounding box center [358, 633] width 137 height 20
type input "Organic Apple Cider"
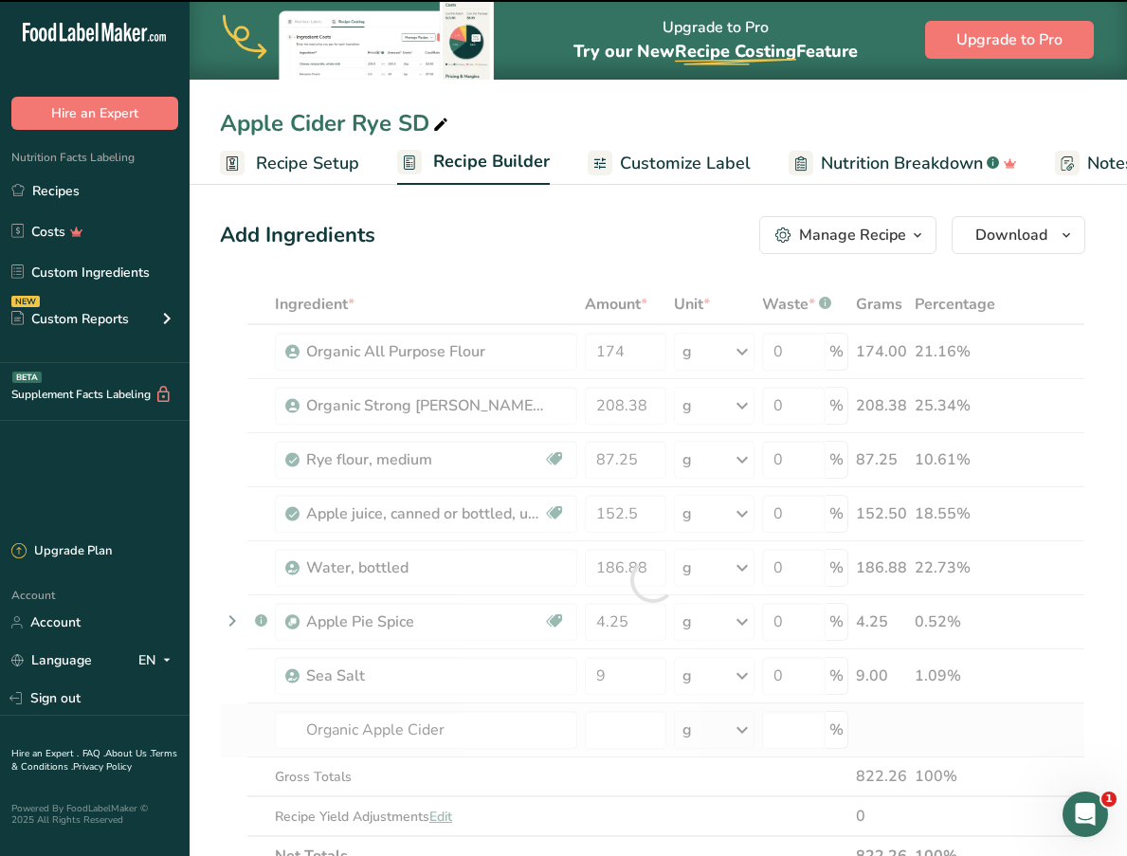
type input "0"
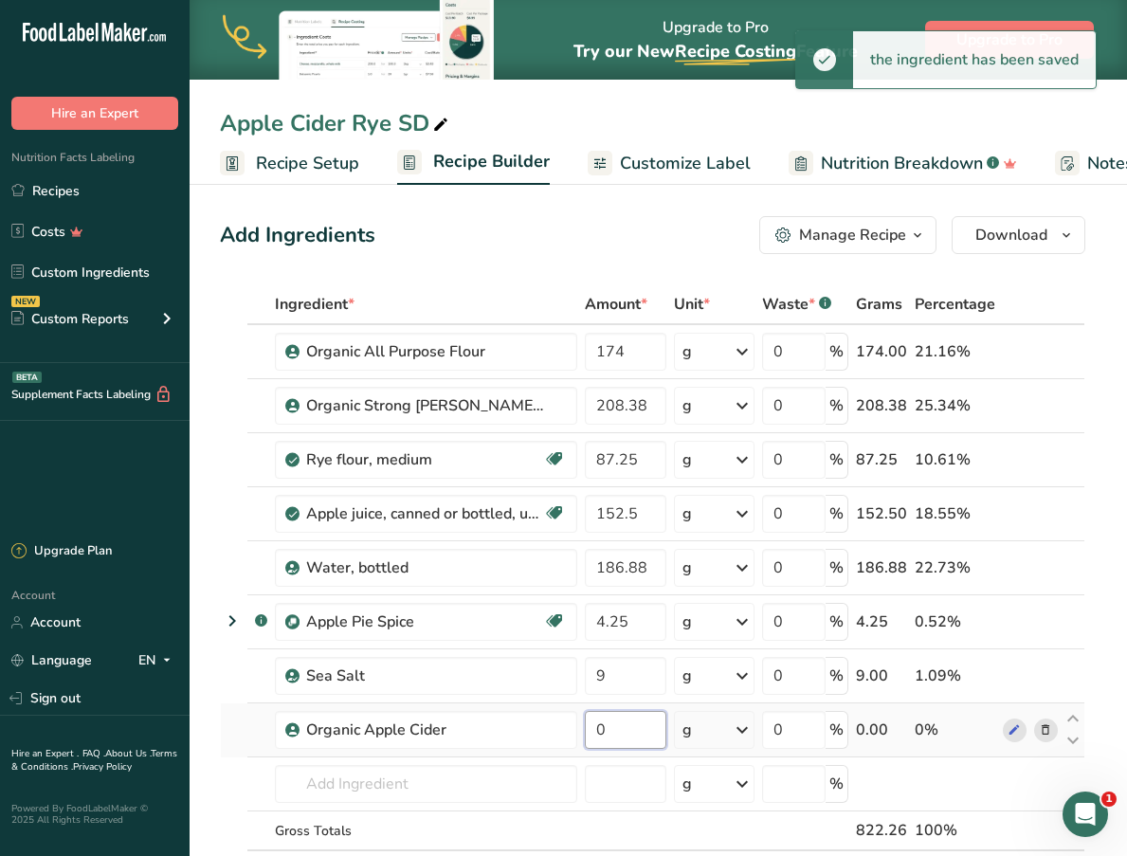
click at [642, 730] on input "0" at bounding box center [626, 730] width 82 height 38
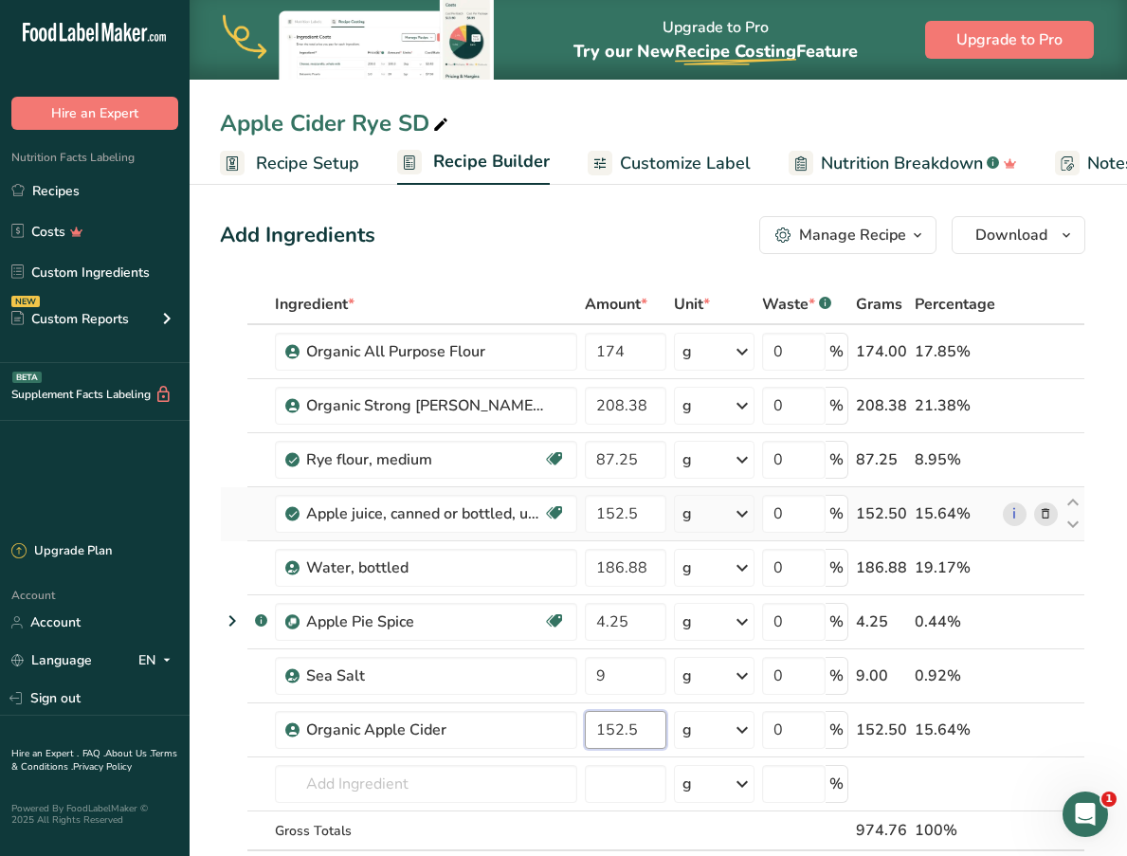
type input "152.5"
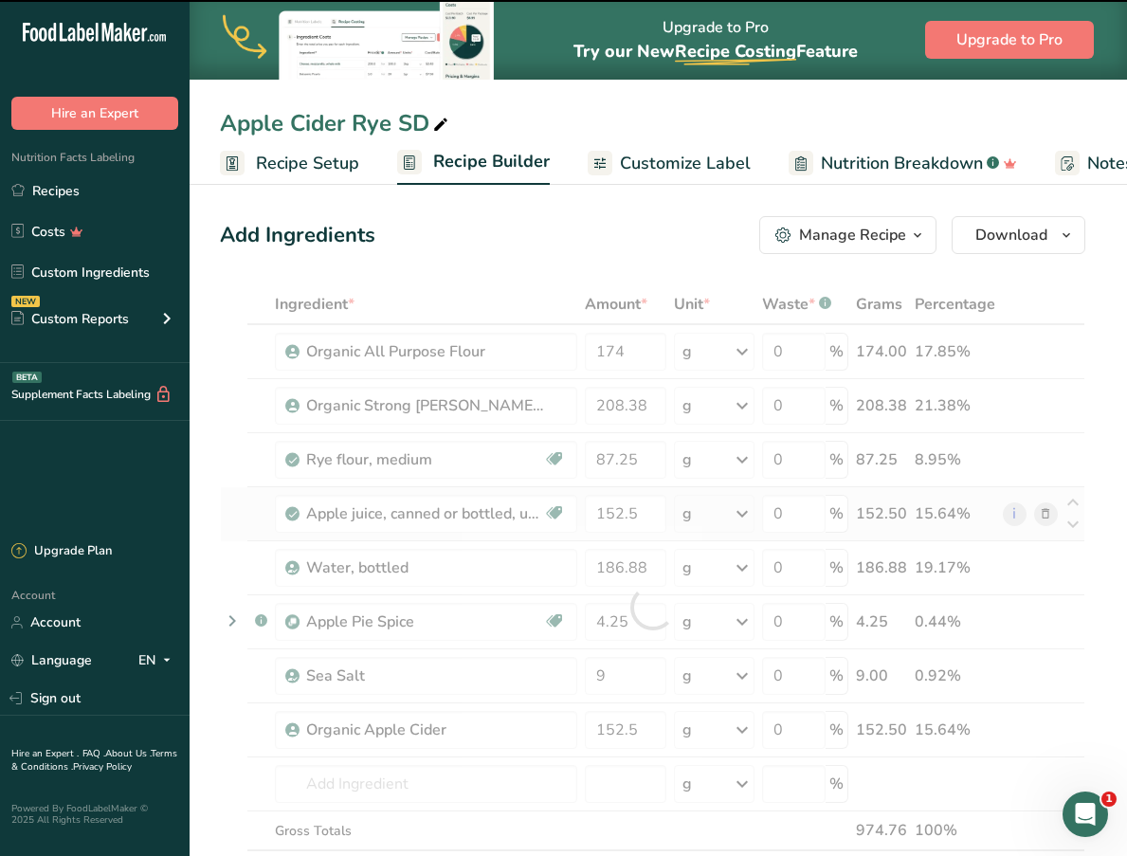
click at [1016, 488] on div "Ingredient * Amount * Unit * Waste * .a-a{fill:#347362;}.b-a{fill:#fff;} Grams …" at bounding box center [653, 607] width 866 height 646
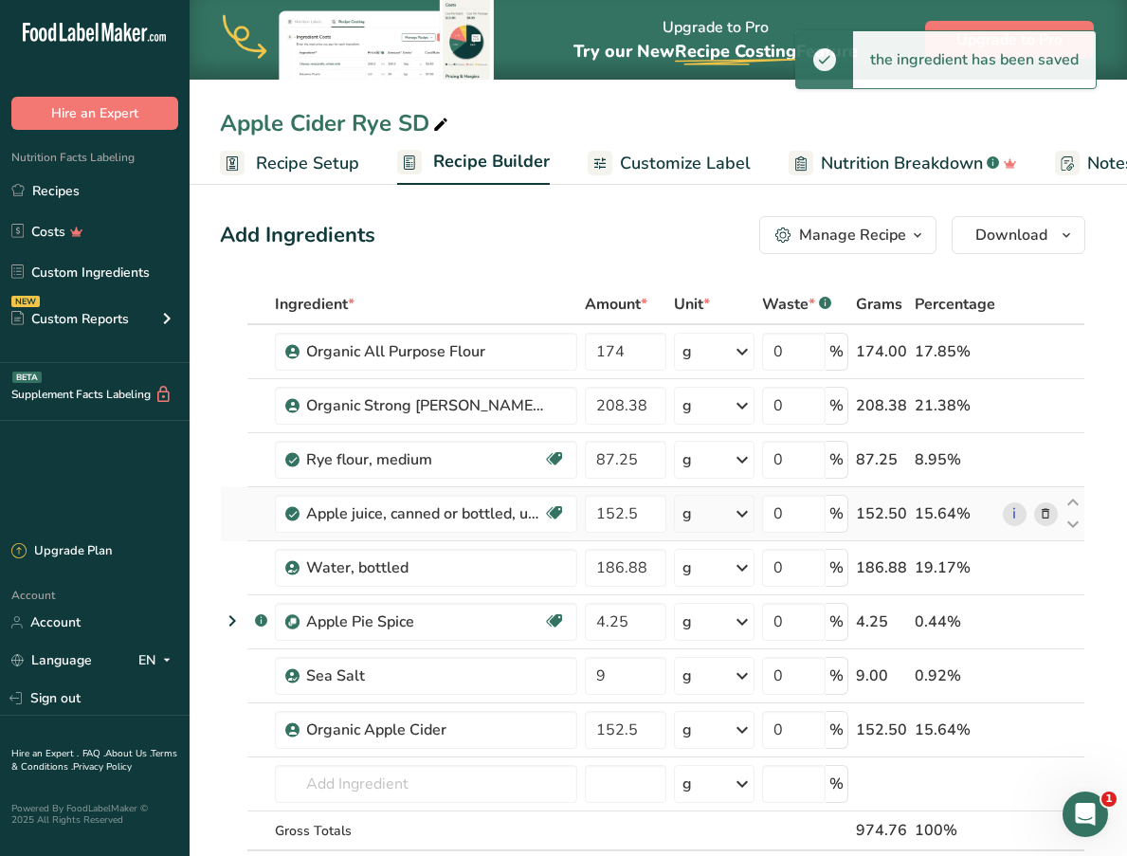
click at [1046, 510] on icon at bounding box center [1045, 514] width 13 height 20
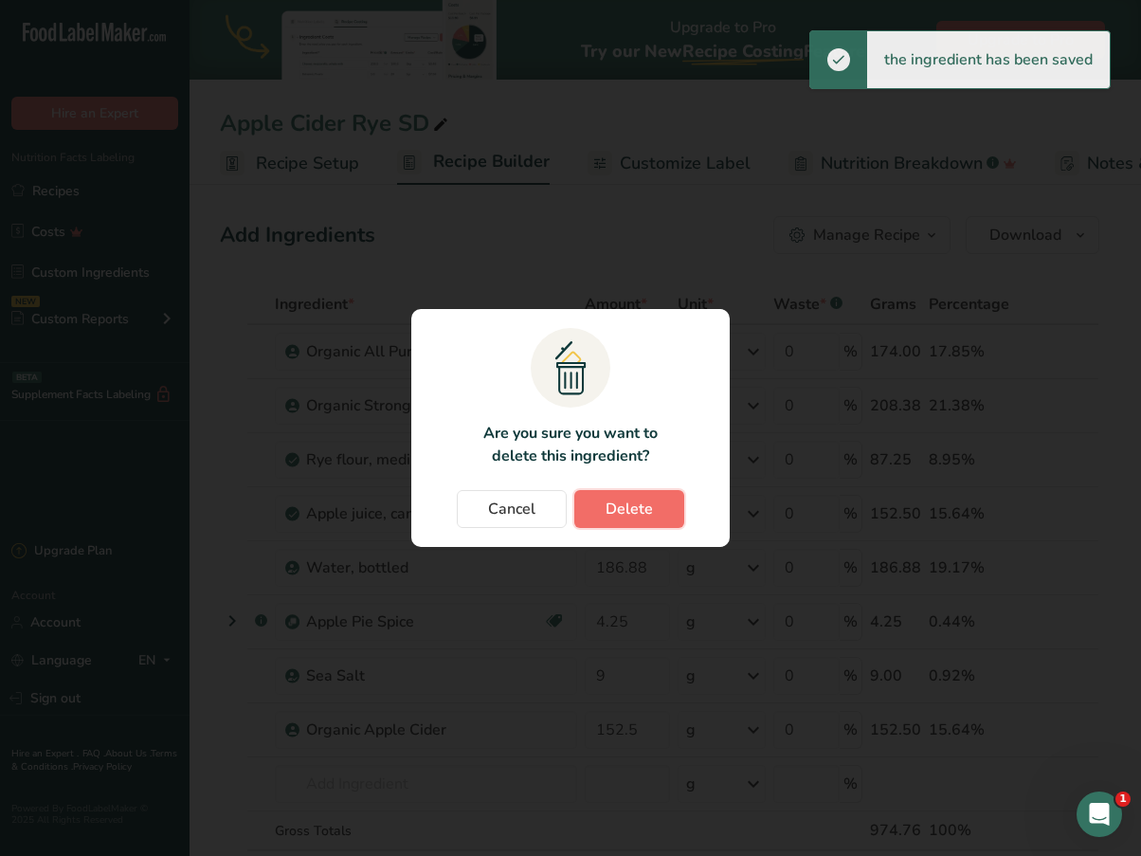
click at [667, 512] on button "Delete" at bounding box center [629, 509] width 110 height 38
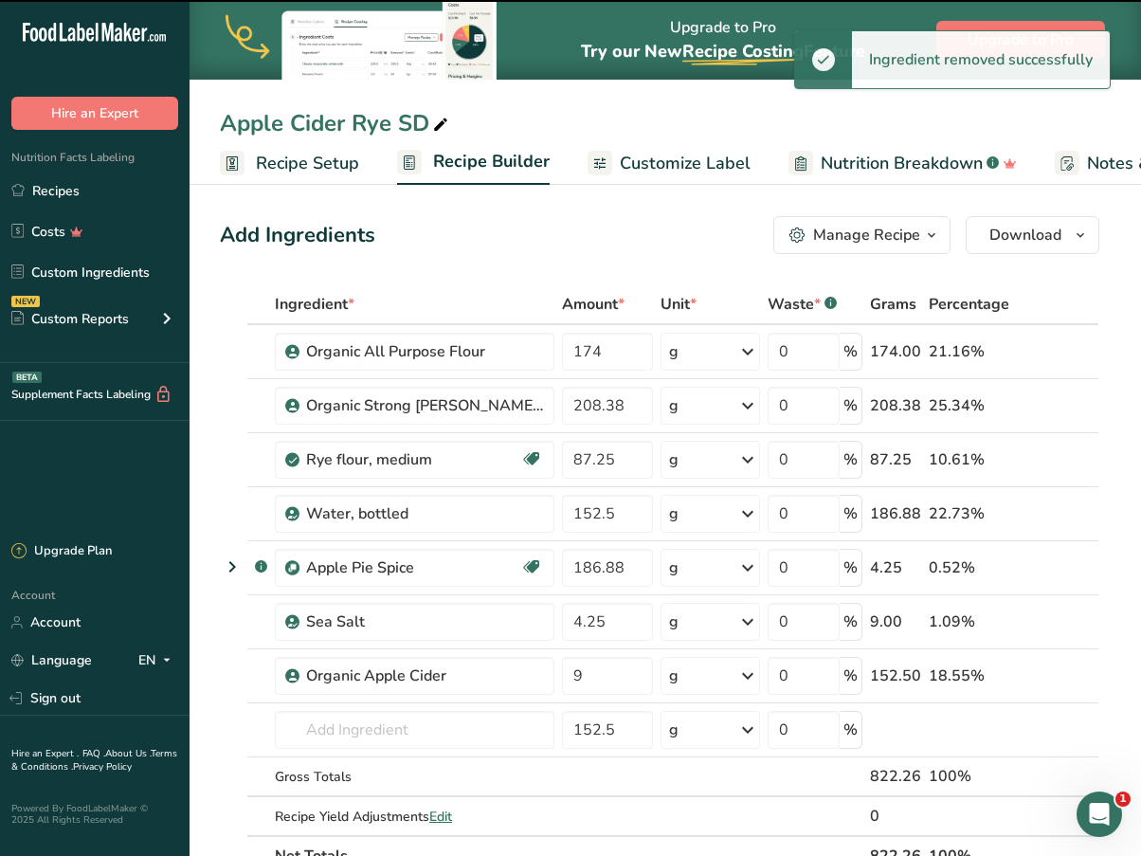
type input "186.88"
type input "4.25"
type input "9"
type input "152.5"
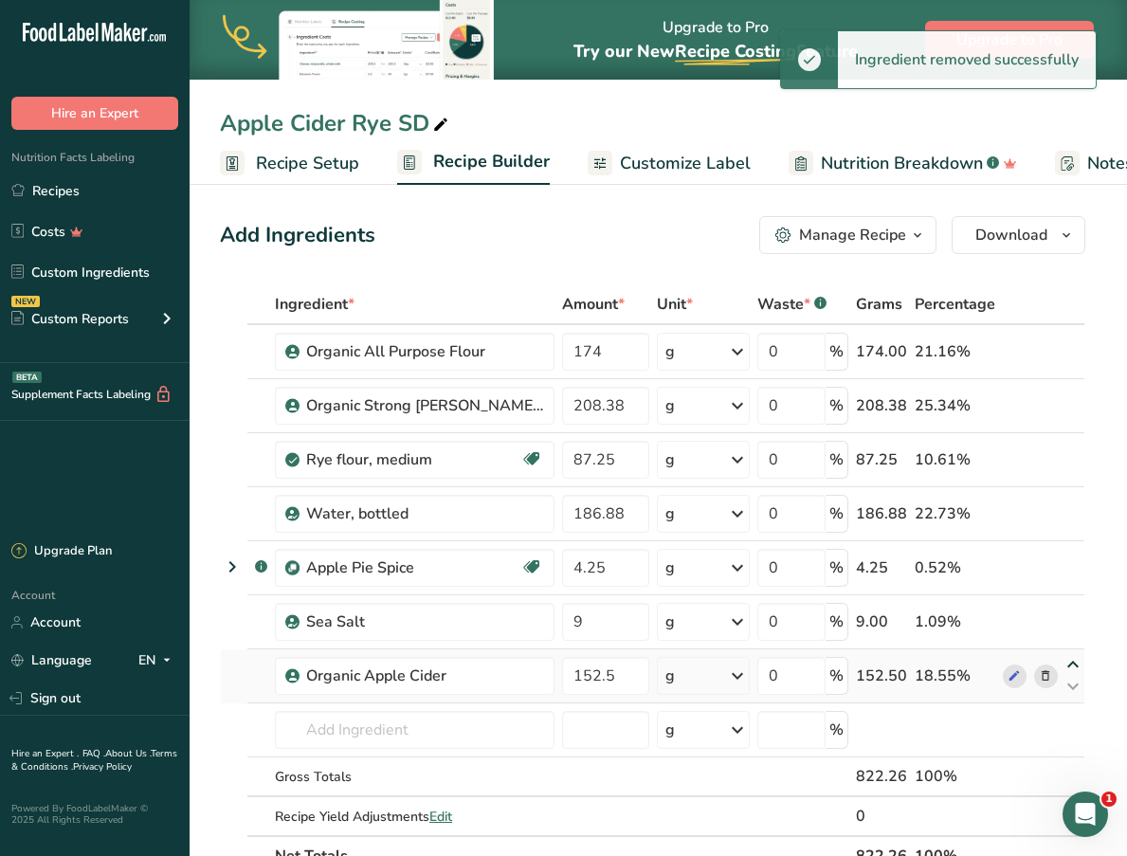
click at [1069, 667] on icon at bounding box center [1073, 665] width 23 height 14
type input "152.5"
type input "9"
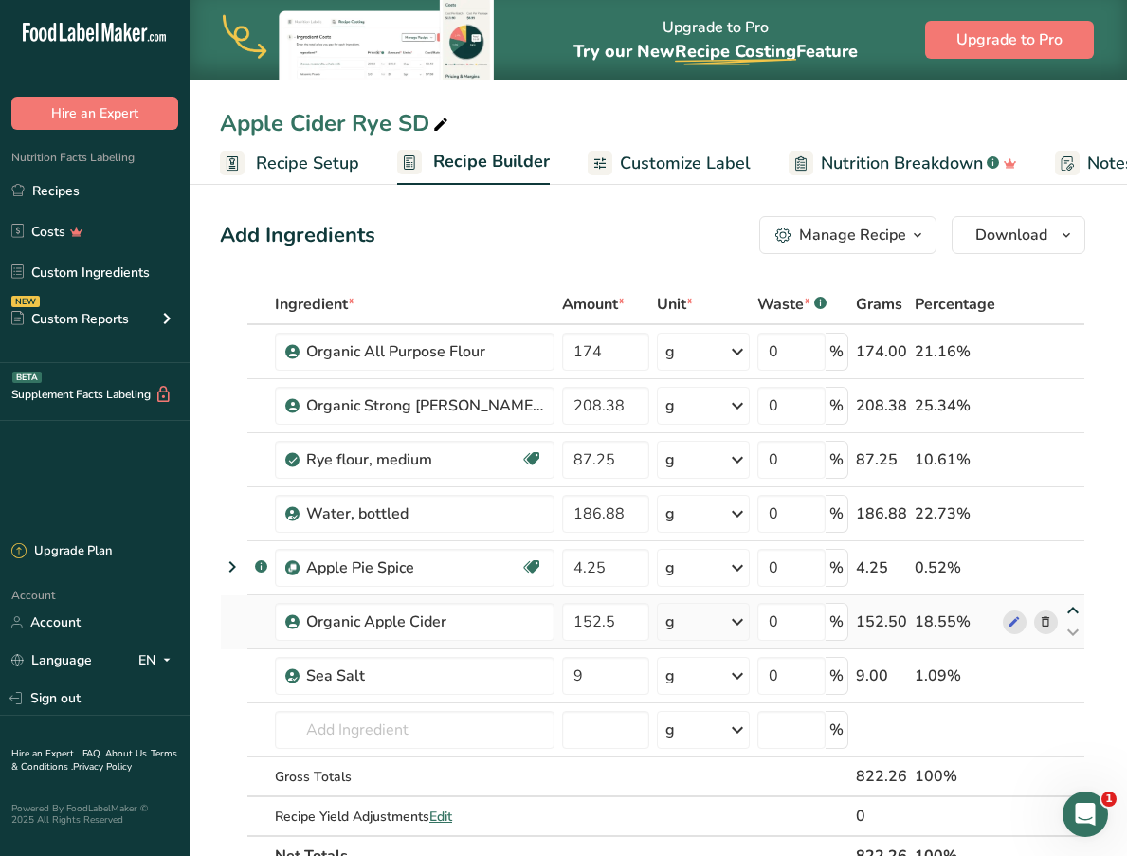
click at [1073, 616] on icon at bounding box center [1073, 611] width 23 height 14
type input "152.5"
type input "4.25"
click at [1069, 561] on icon at bounding box center [1073, 557] width 23 height 14
type input "152.5"
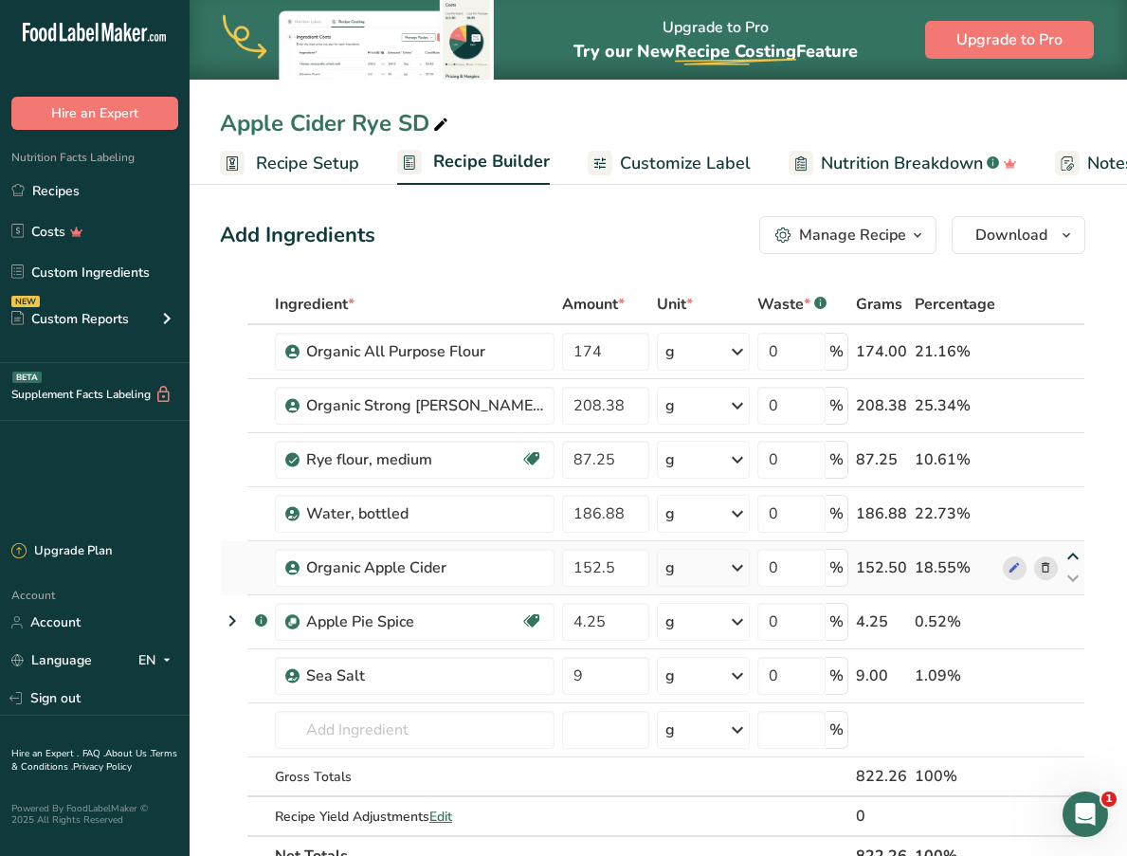
type input "186.88"
click at [1074, 509] on icon at bounding box center [1073, 503] width 23 height 14
type input "152.5"
type input "87.25"
click at [629, 179] on link "Customize Label" at bounding box center [669, 163] width 163 height 43
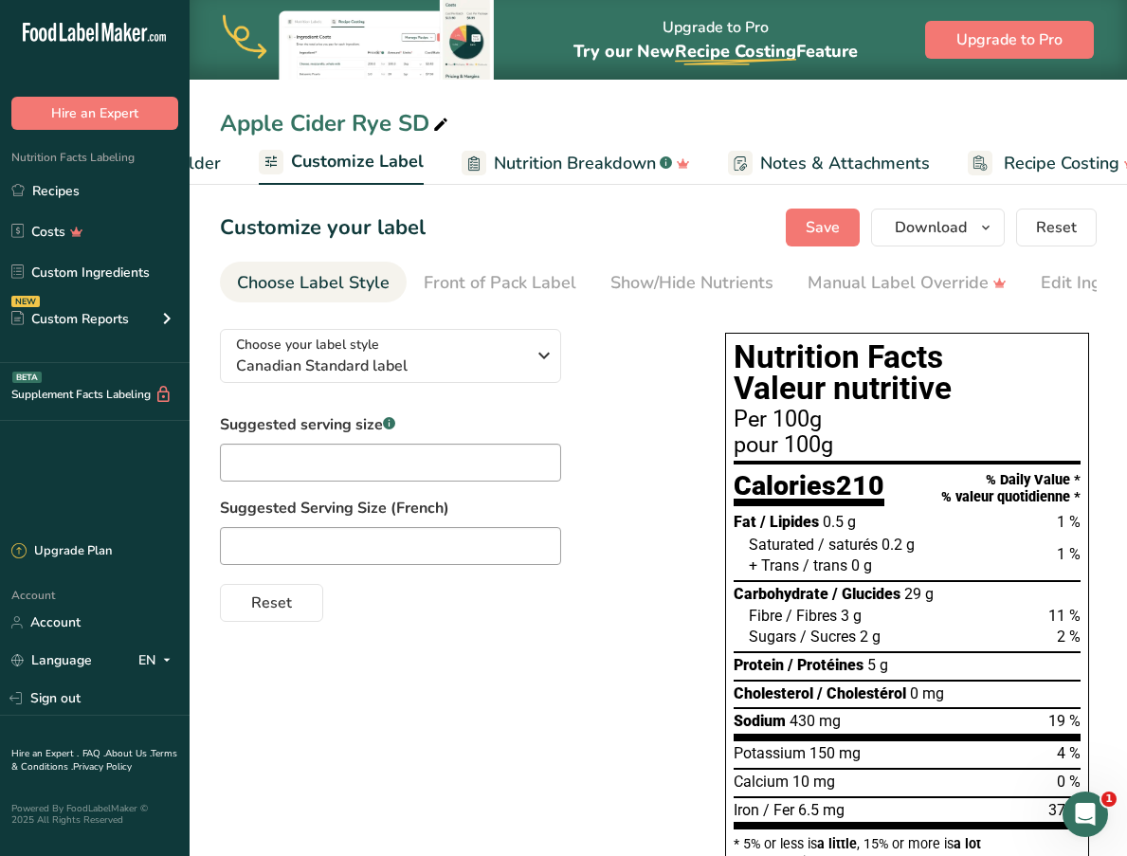
scroll to position [0, 367]
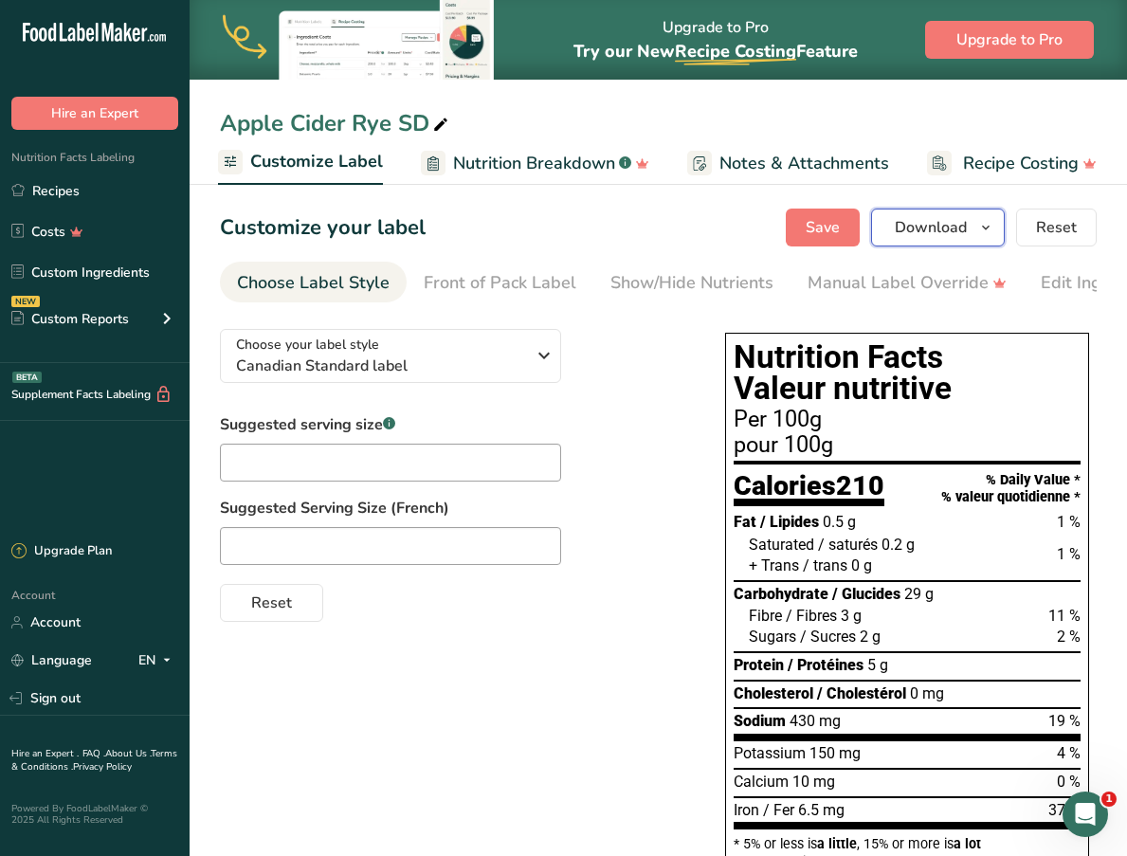
click at [962, 228] on span "Download" at bounding box center [931, 227] width 72 height 23
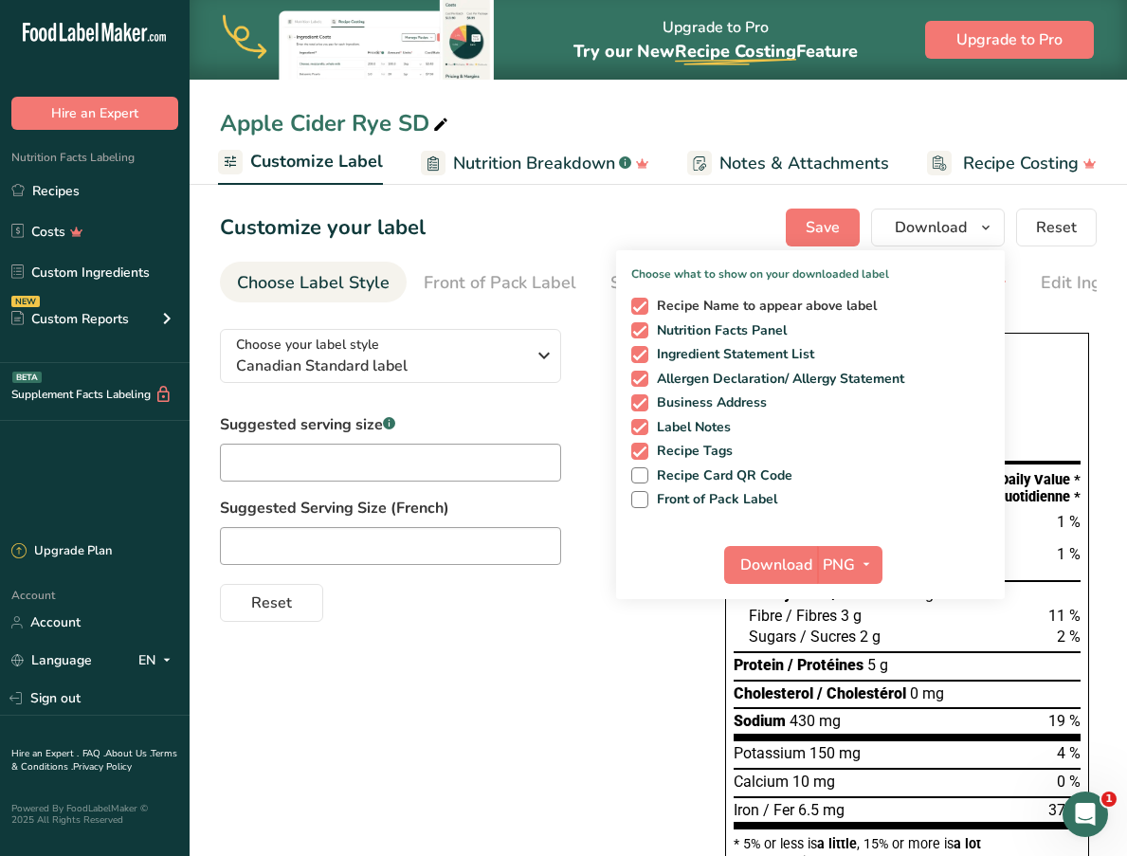
click at [642, 307] on span at bounding box center [639, 306] width 17 height 17
click at [642, 307] on input "Recipe Name to appear above label" at bounding box center [637, 306] width 12 height 12
checkbox input "false"
drag, startPoint x: 639, startPoint y: 396, endPoint x: 642, endPoint y: 425, distance: 28.6
click at [642, 425] on div "Recipe Name to appear above label Nutrition Facts Panel Ingredient Statement Li…" at bounding box center [810, 399] width 389 height 218
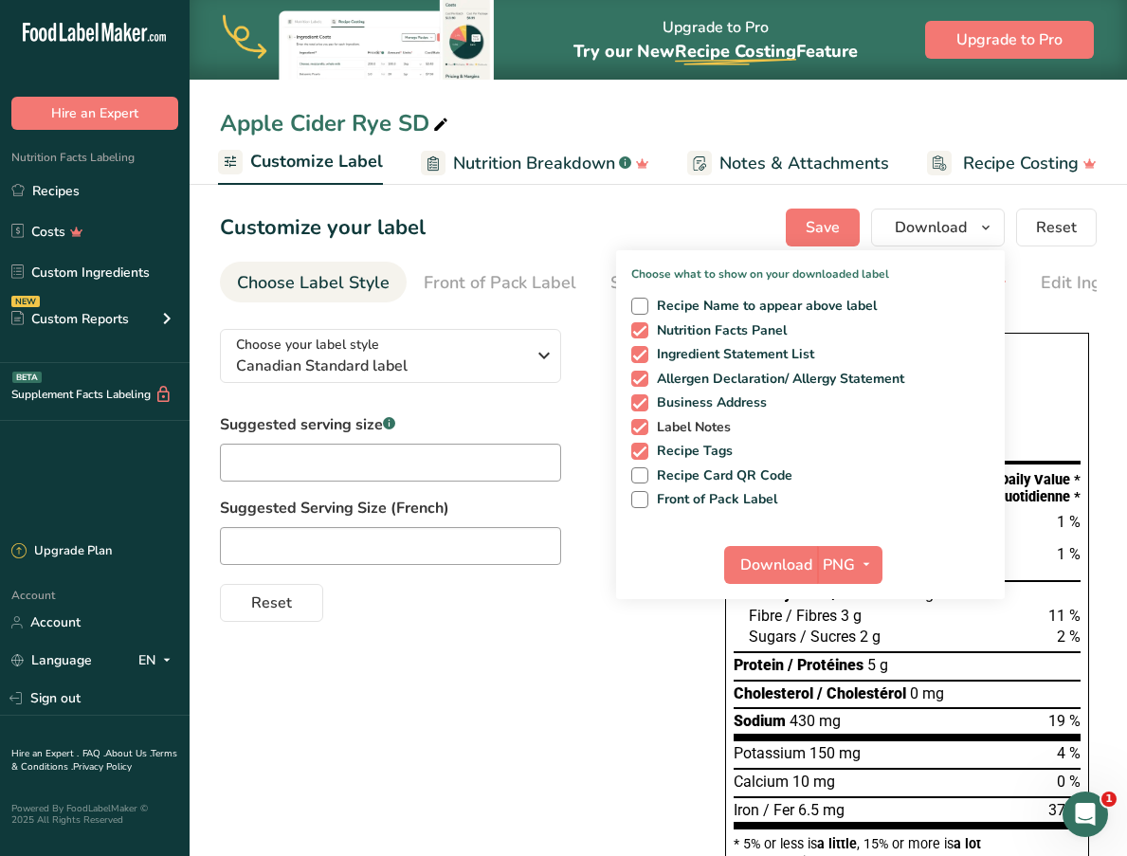
click at [642, 425] on span at bounding box center [639, 427] width 17 height 17
click at [642, 425] on input "Label Notes" at bounding box center [637, 427] width 12 height 12
checkbox input "false"
click at [642, 453] on span at bounding box center [639, 451] width 17 height 17
click at [642, 453] on input "Recipe Tags" at bounding box center [637, 451] width 12 height 12
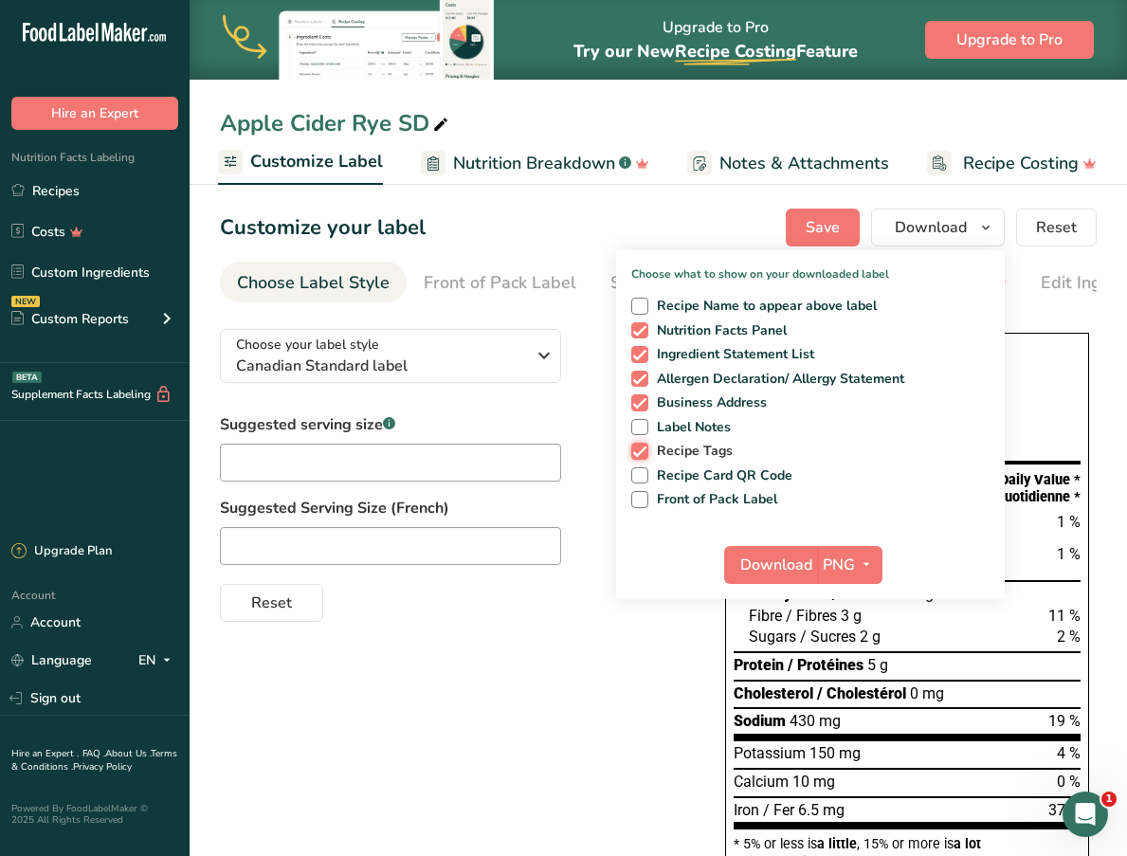
checkbox input "false"
click at [634, 405] on span at bounding box center [639, 402] width 17 height 17
click at [634, 405] on input "Business Address" at bounding box center [637, 402] width 12 height 12
checkbox input "false"
click at [846, 561] on span "PNG" at bounding box center [839, 565] width 32 height 23
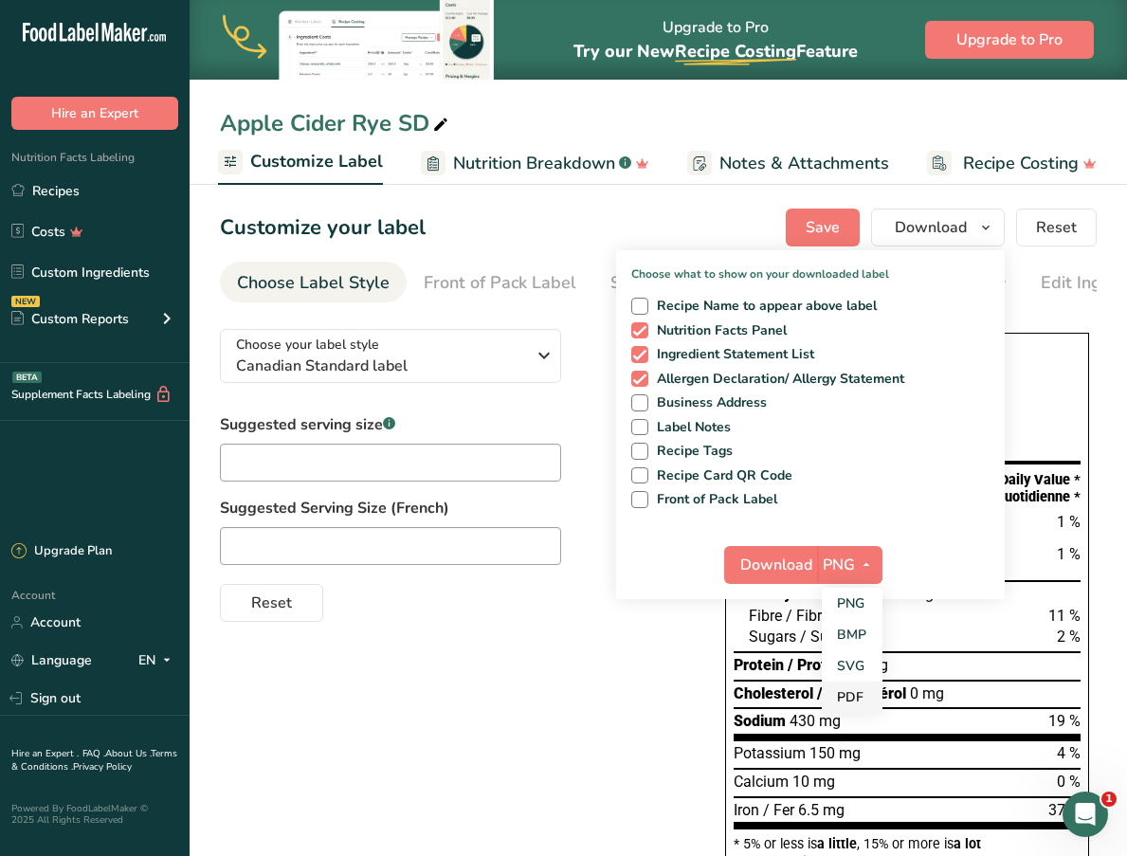
click at [862, 689] on link "PDF" at bounding box center [852, 697] width 61 height 31
click at [772, 555] on span "Download" at bounding box center [777, 565] width 72 height 23
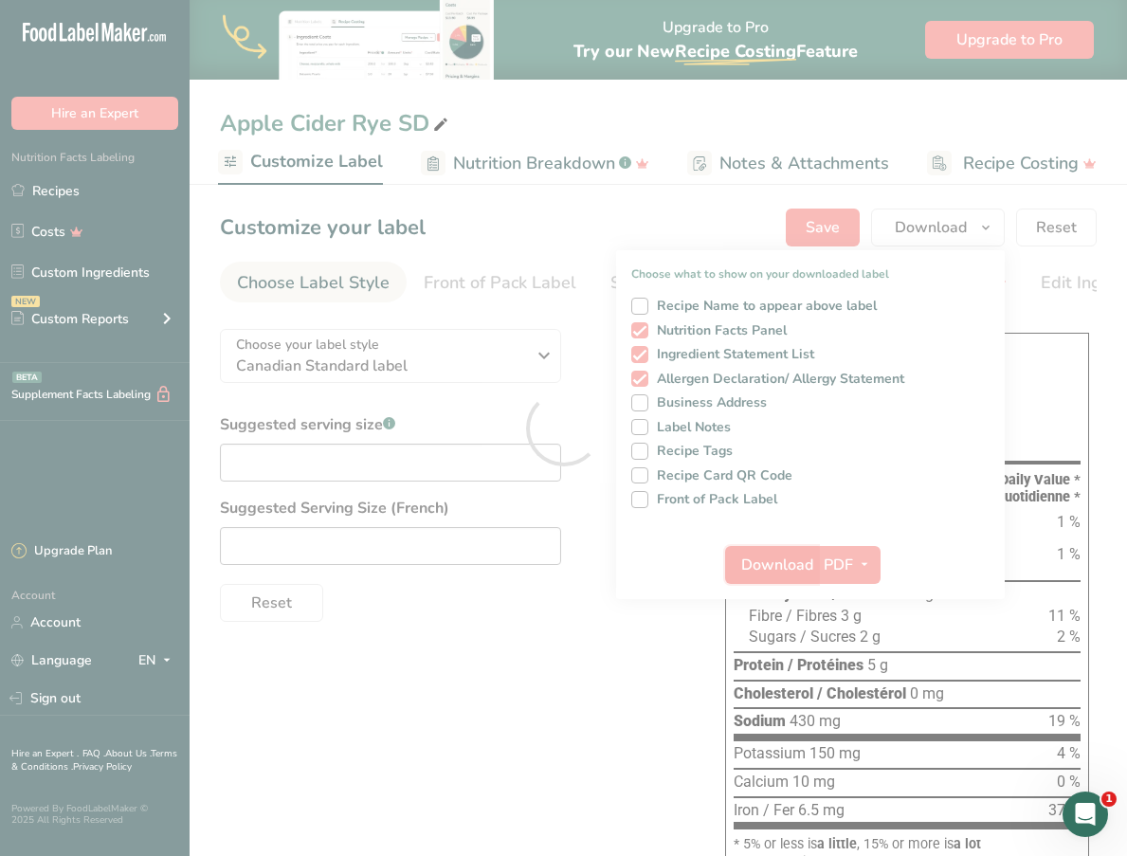
scroll to position [0, 0]
